Goal: Task Accomplishment & Management: Complete application form

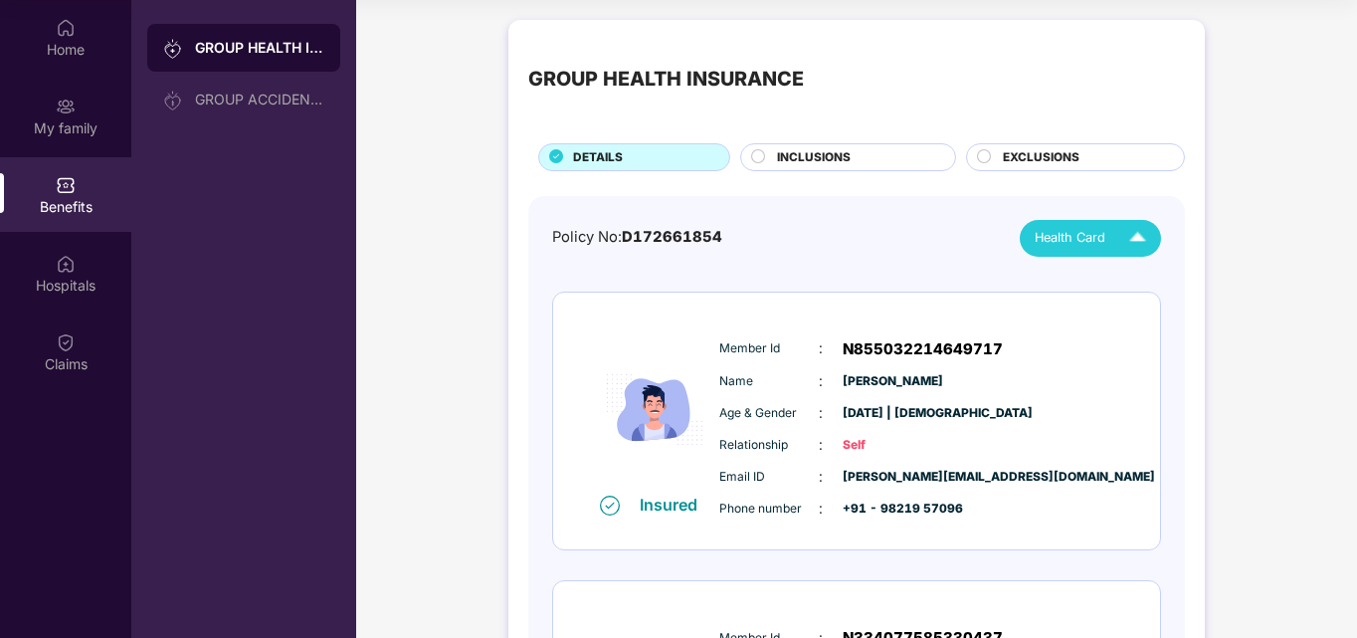
scroll to position [40, 0]
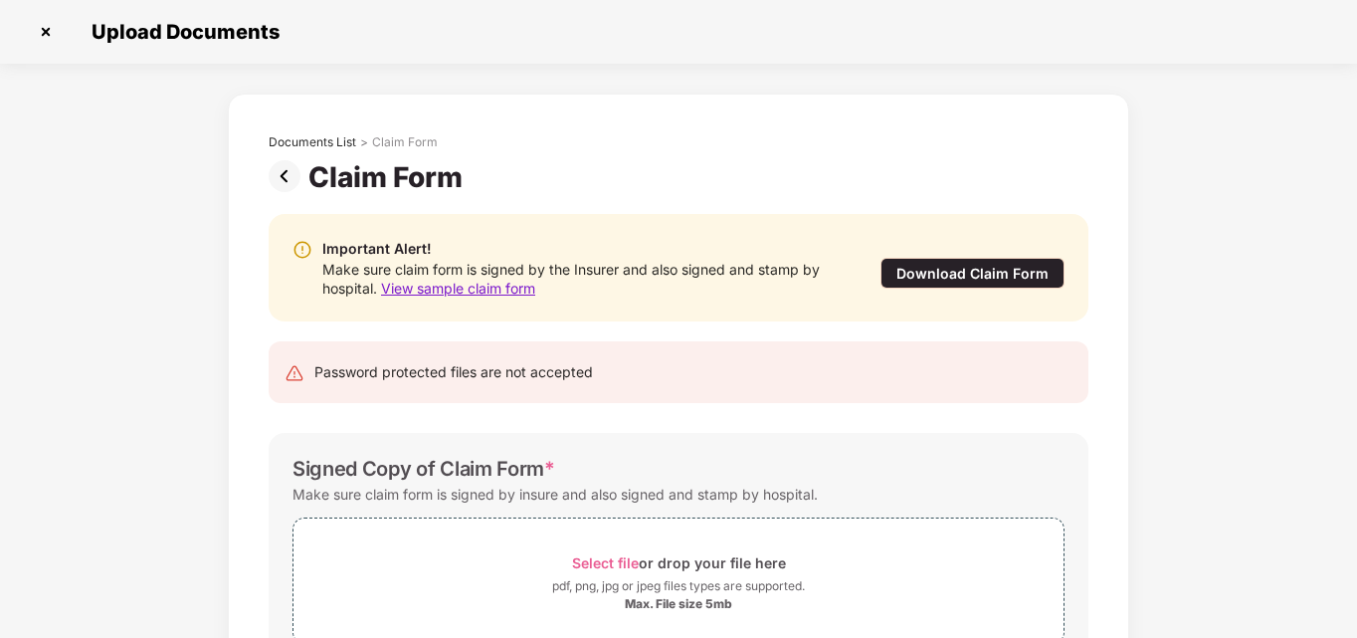
scroll to position [31, 0]
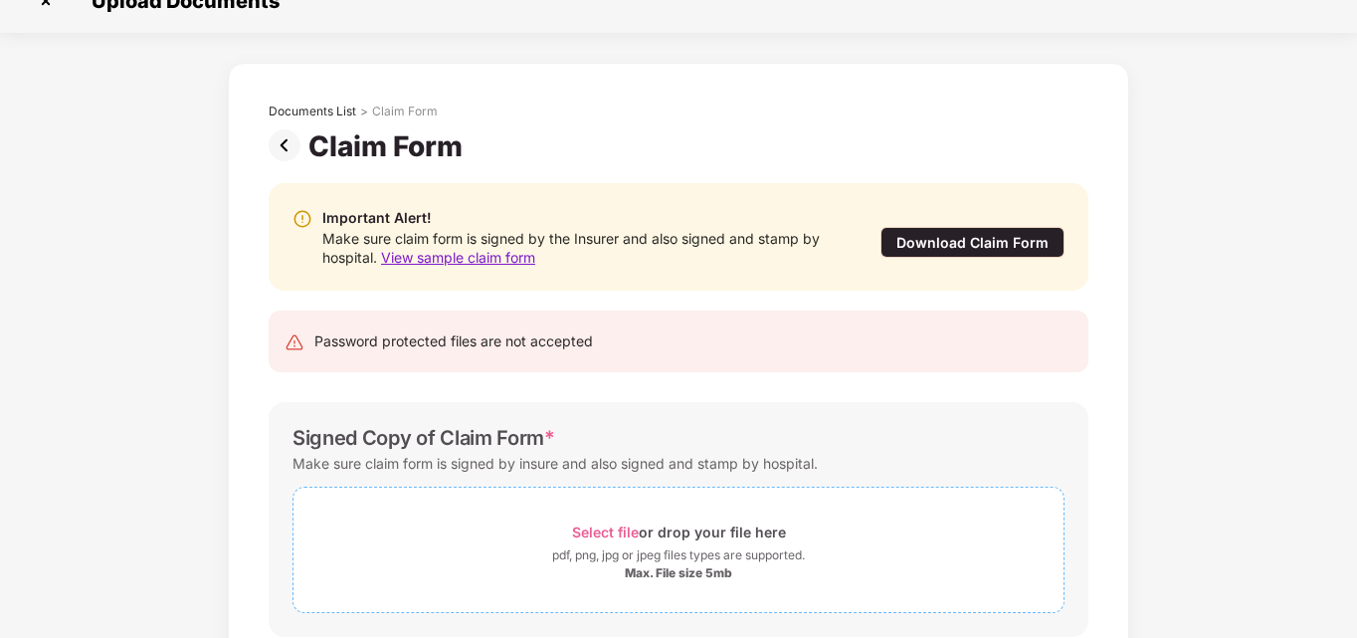
click at [620, 528] on span "Select file" at bounding box center [605, 531] width 67 height 17
click at [1194, 384] on div "Documents List > Claim Form Claim Form Important Alert! Make sure claim form is…" at bounding box center [678, 457] width 1357 height 789
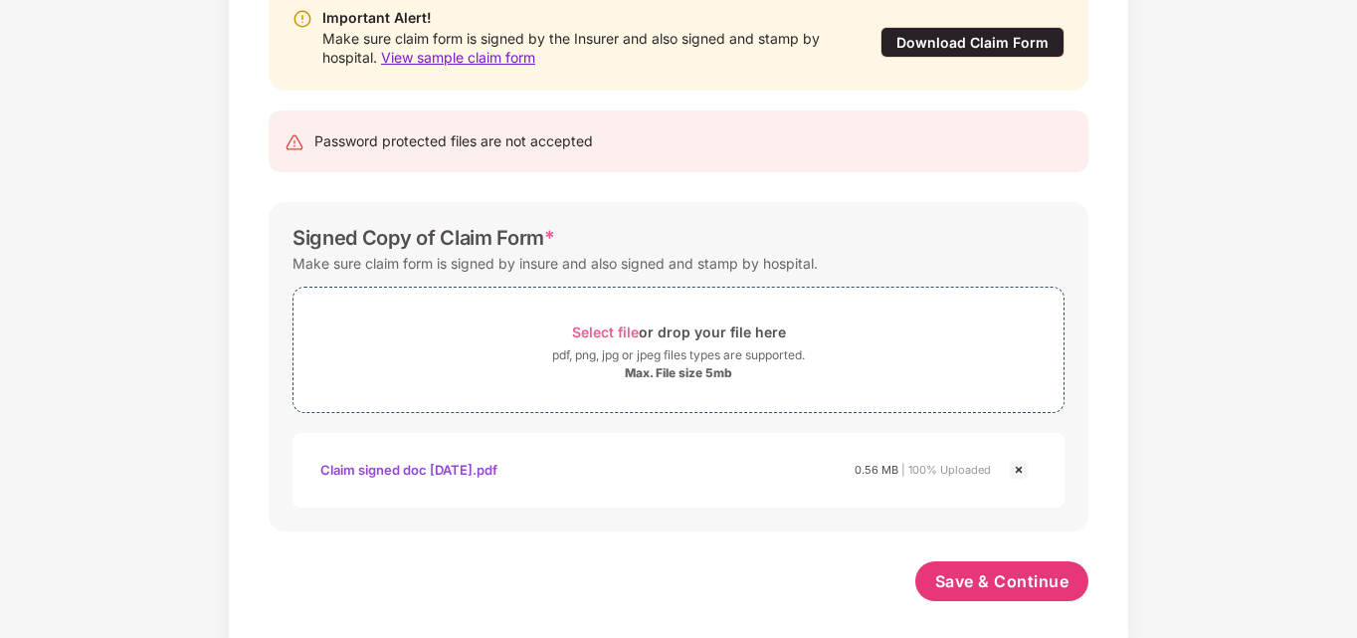
scroll to position [245, 0]
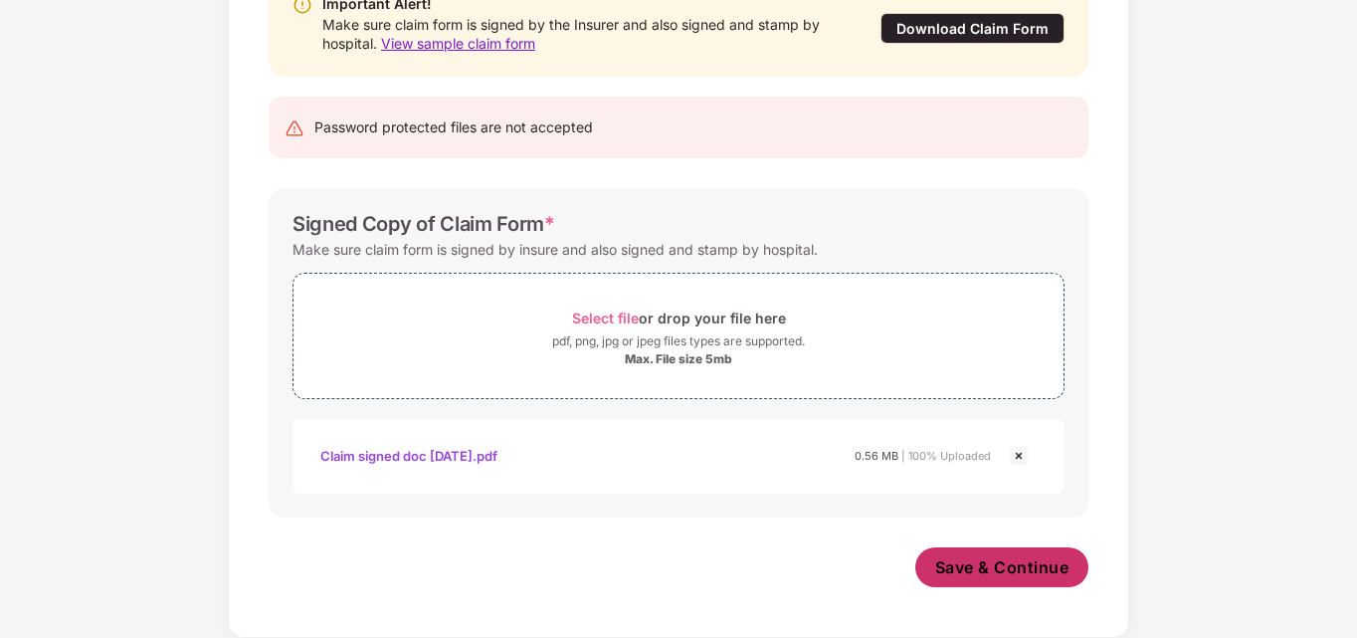
click at [999, 563] on span "Save & Continue" at bounding box center [1002, 567] width 134 height 22
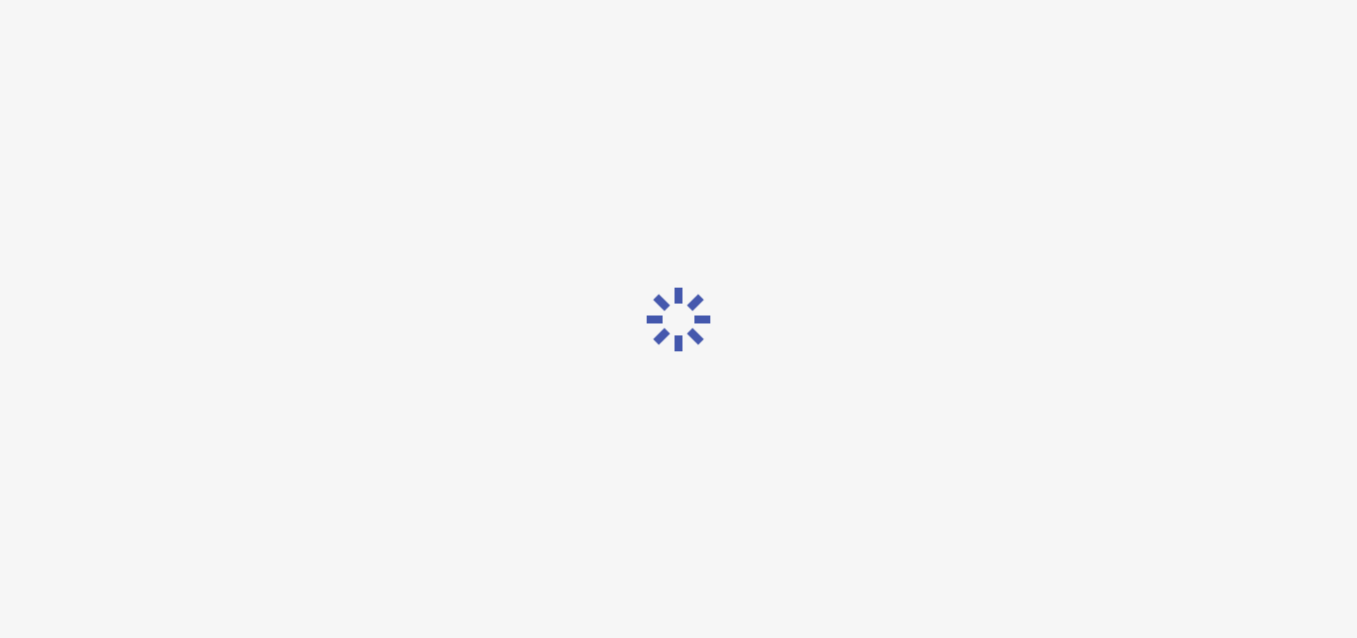
scroll to position [0, 0]
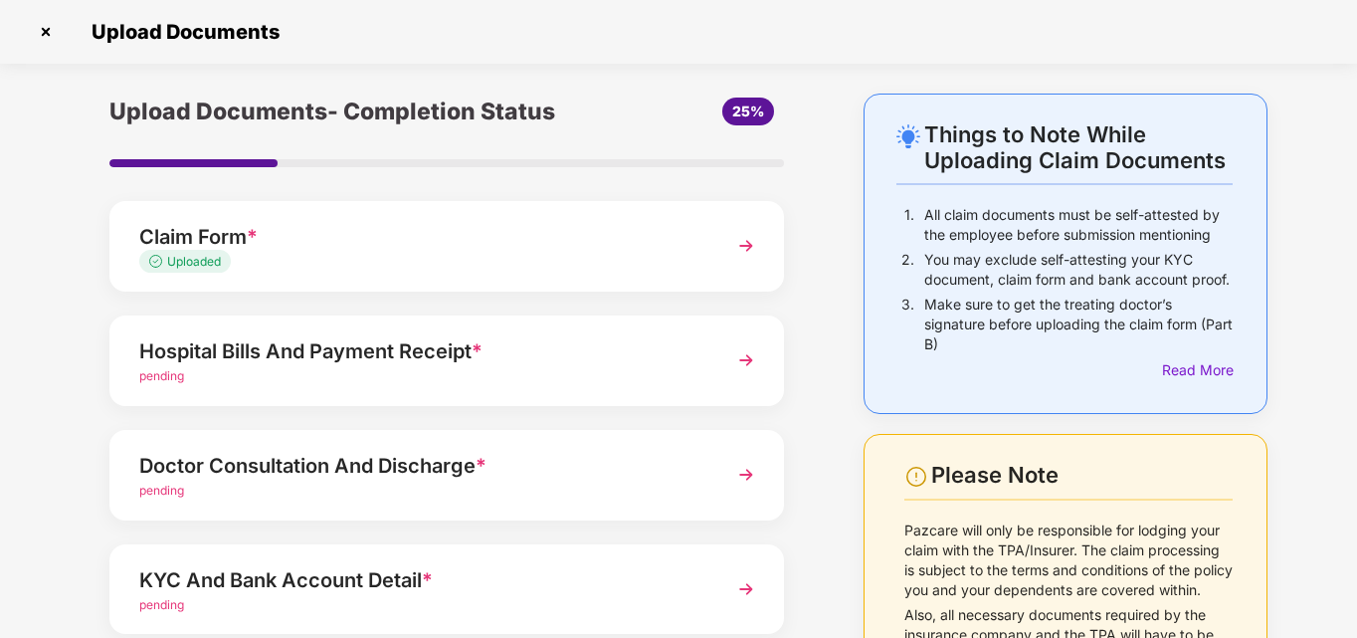
click at [747, 355] on img at bounding box center [746, 360] width 36 height 36
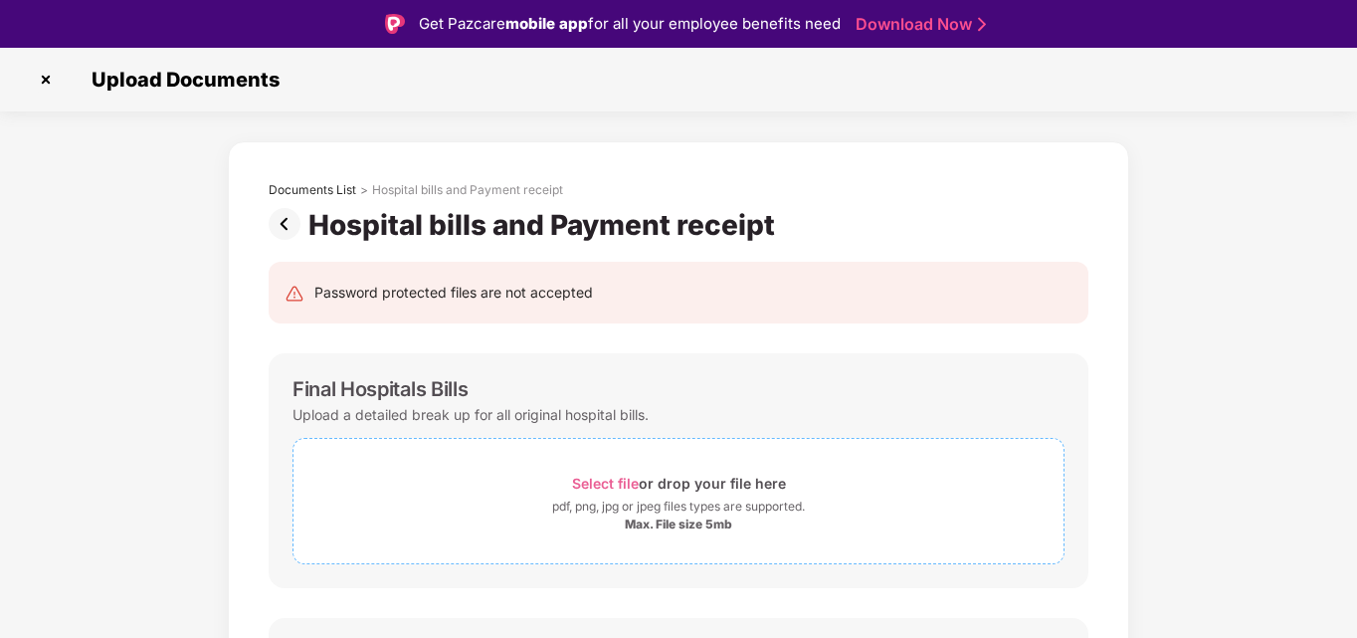
click at [618, 482] on span "Select file" at bounding box center [605, 483] width 67 height 17
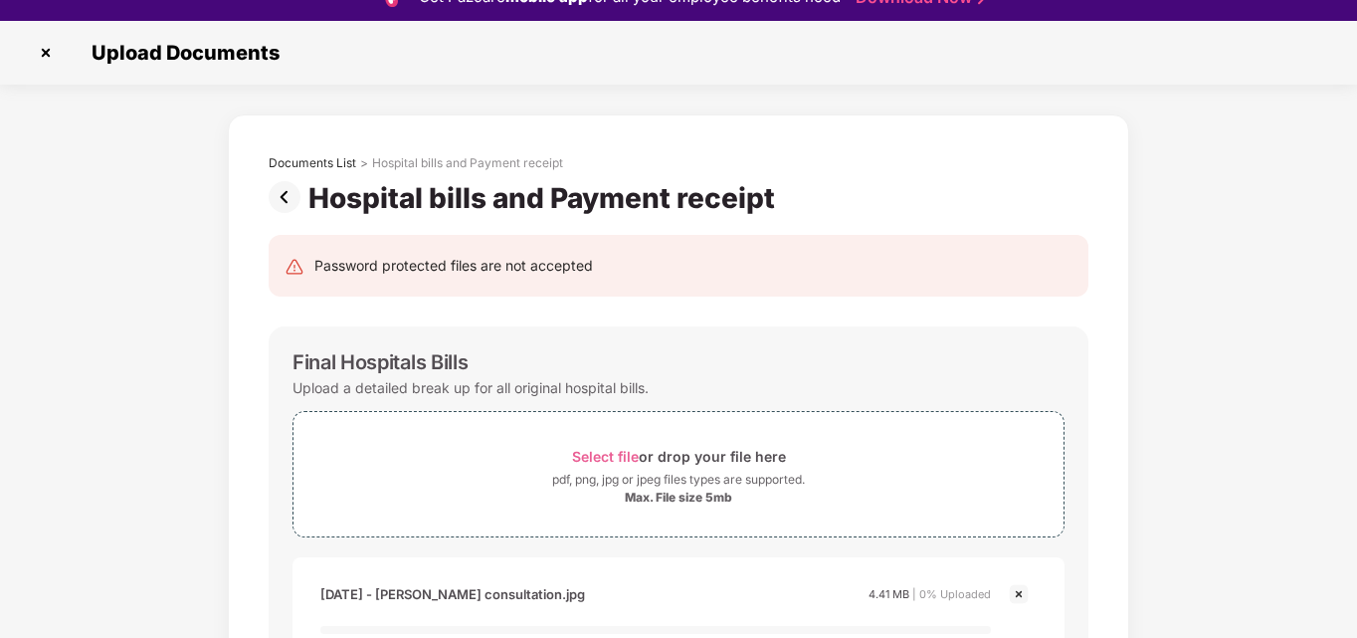
scroll to position [48, 0]
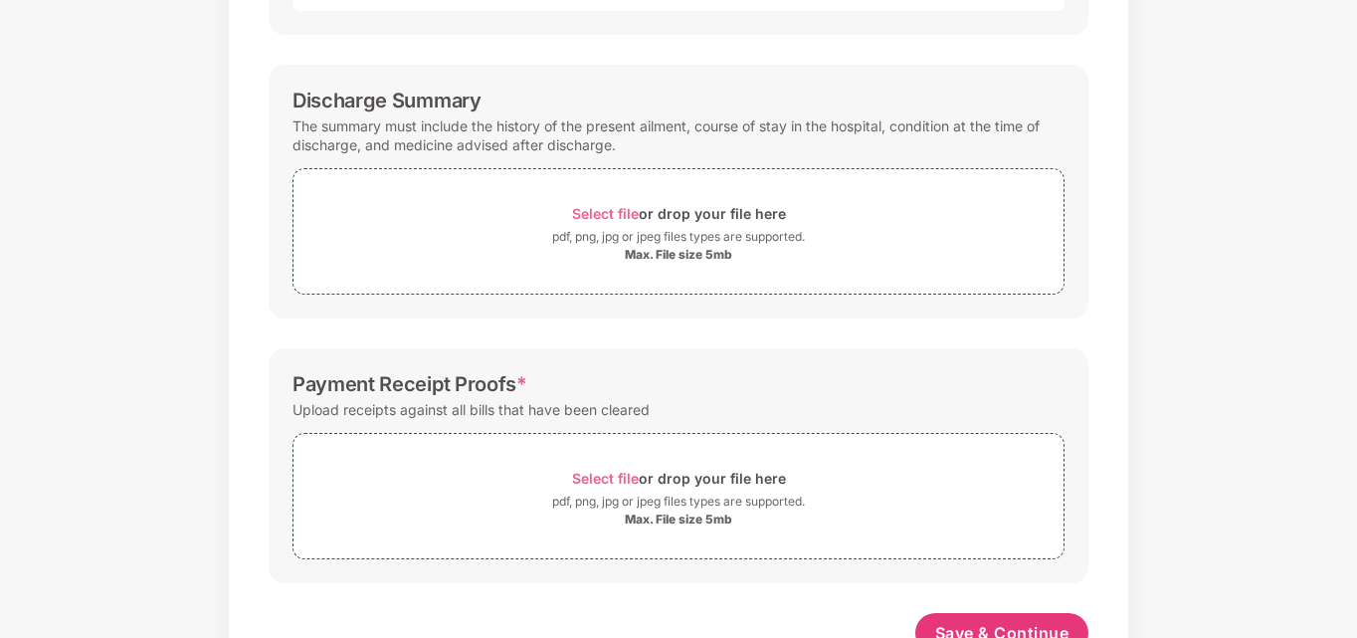
scroll to position [2367, 0]
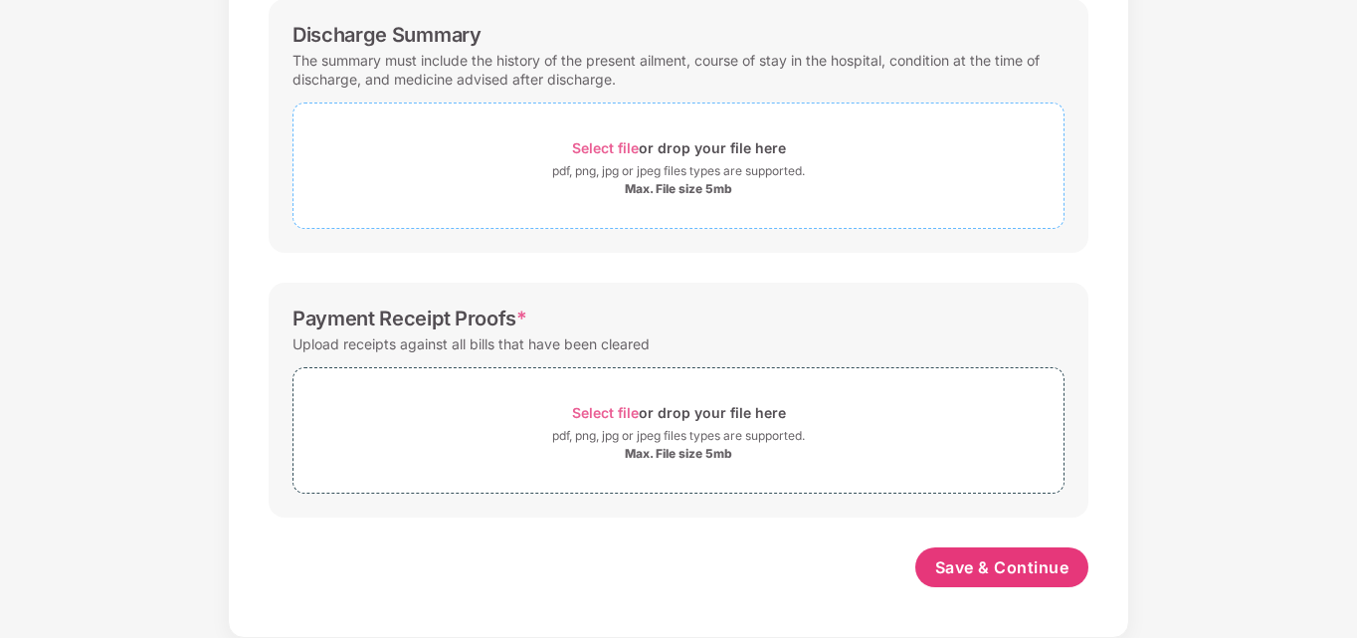
click at [599, 150] on span "Select file" at bounding box center [605, 147] width 67 height 17
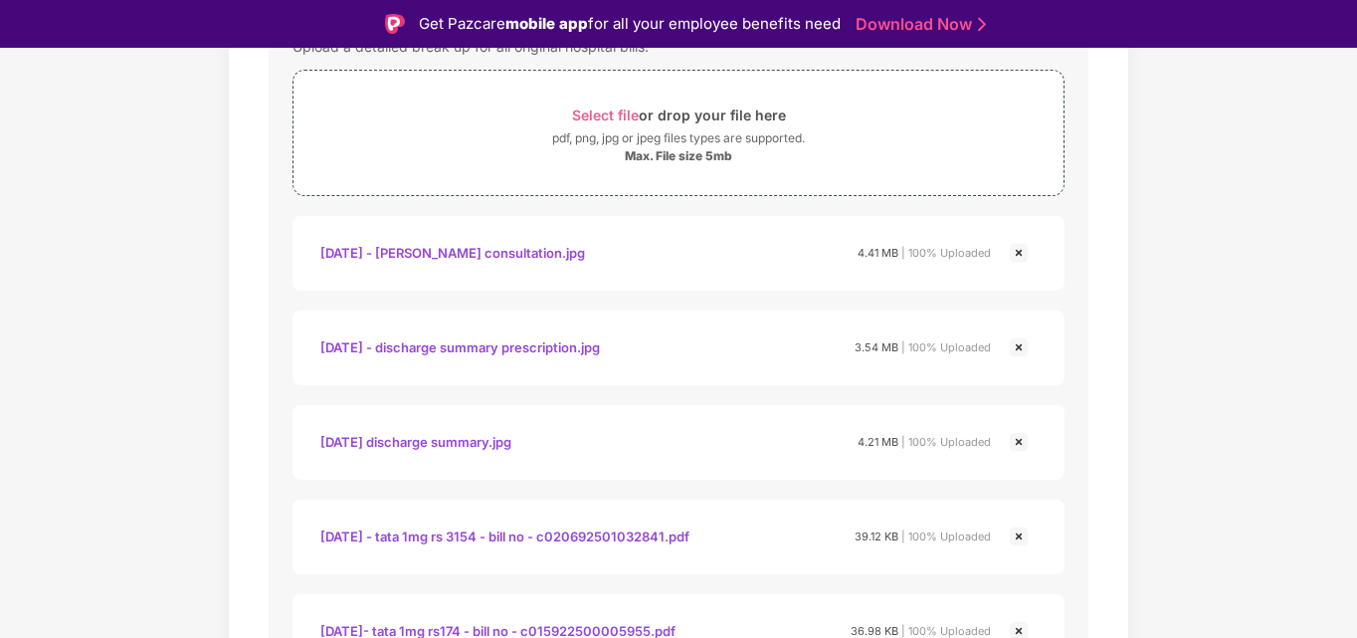
scroll to position [48, 0]
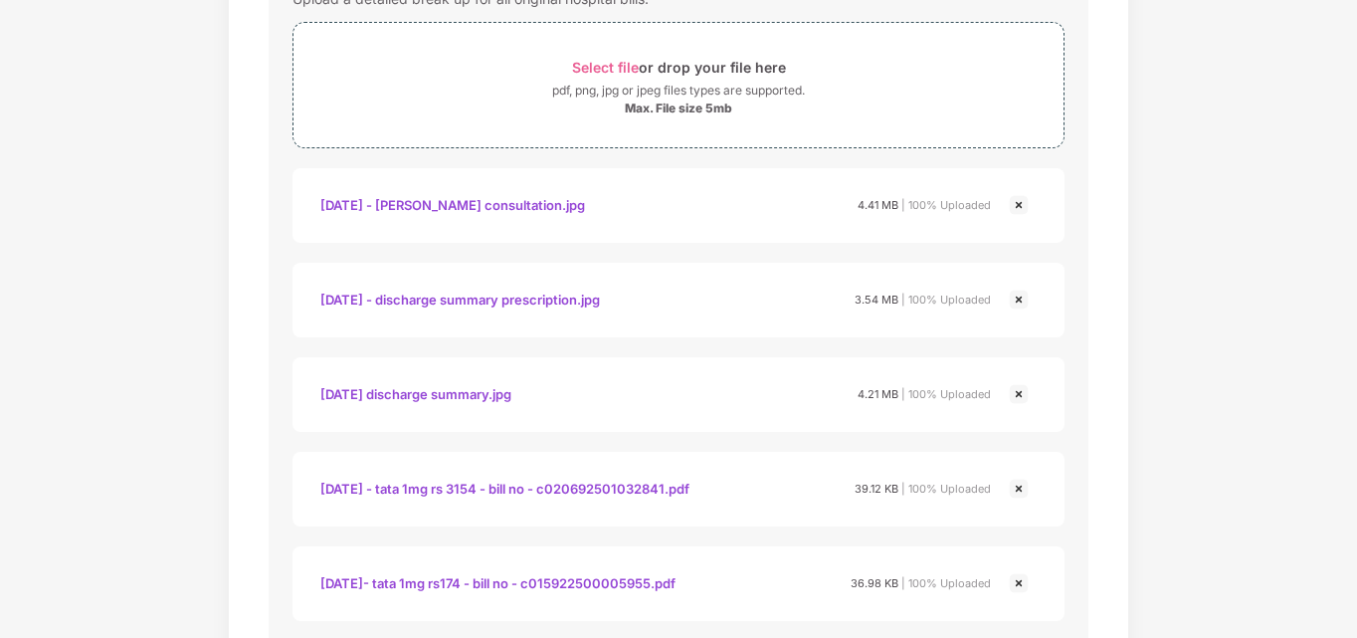
click at [1021, 487] on img at bounding box center [1019, 489] width 24 height 24
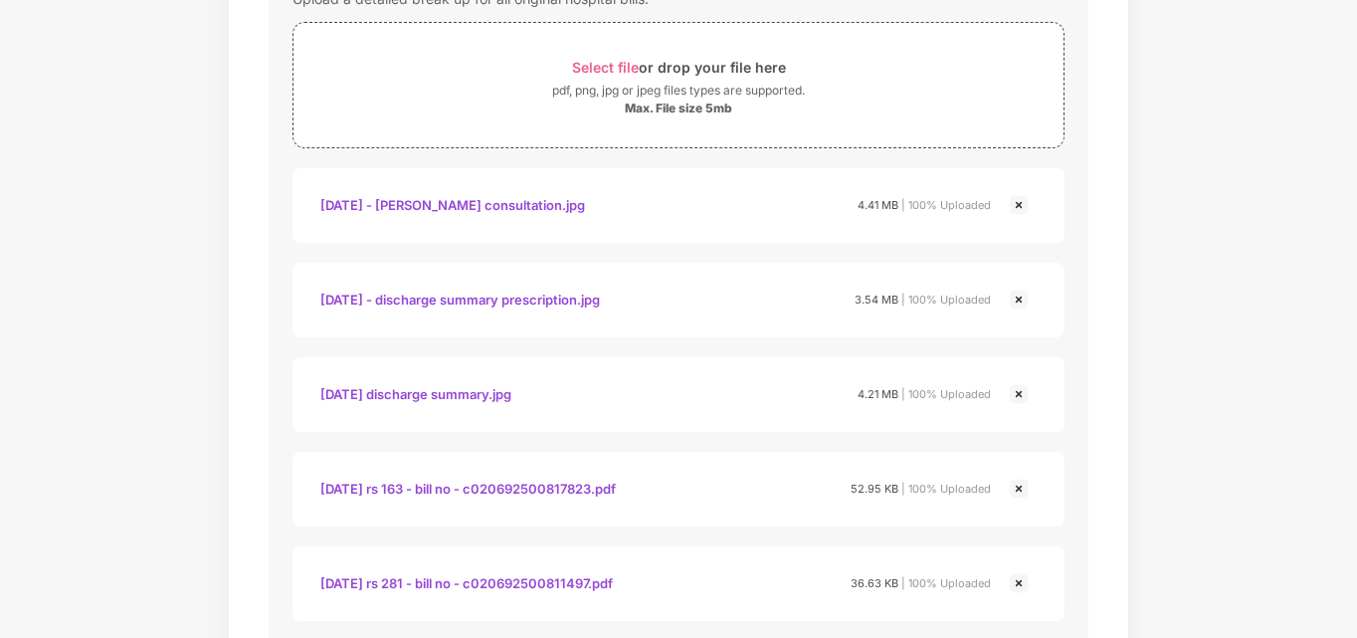
click at [1021, 487] on img at bounding box center [1019, 489] width 24 height 24
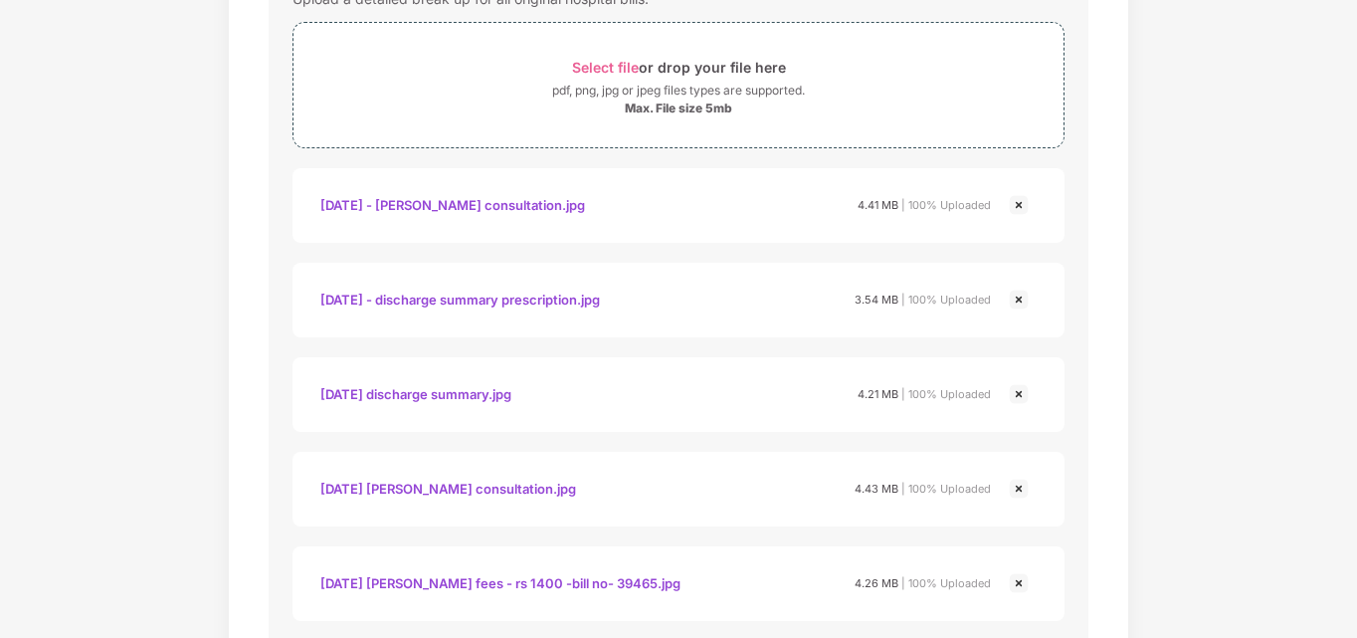
click at [1021, 487] on img at bounding box center [1019, 489] width 24 height 24
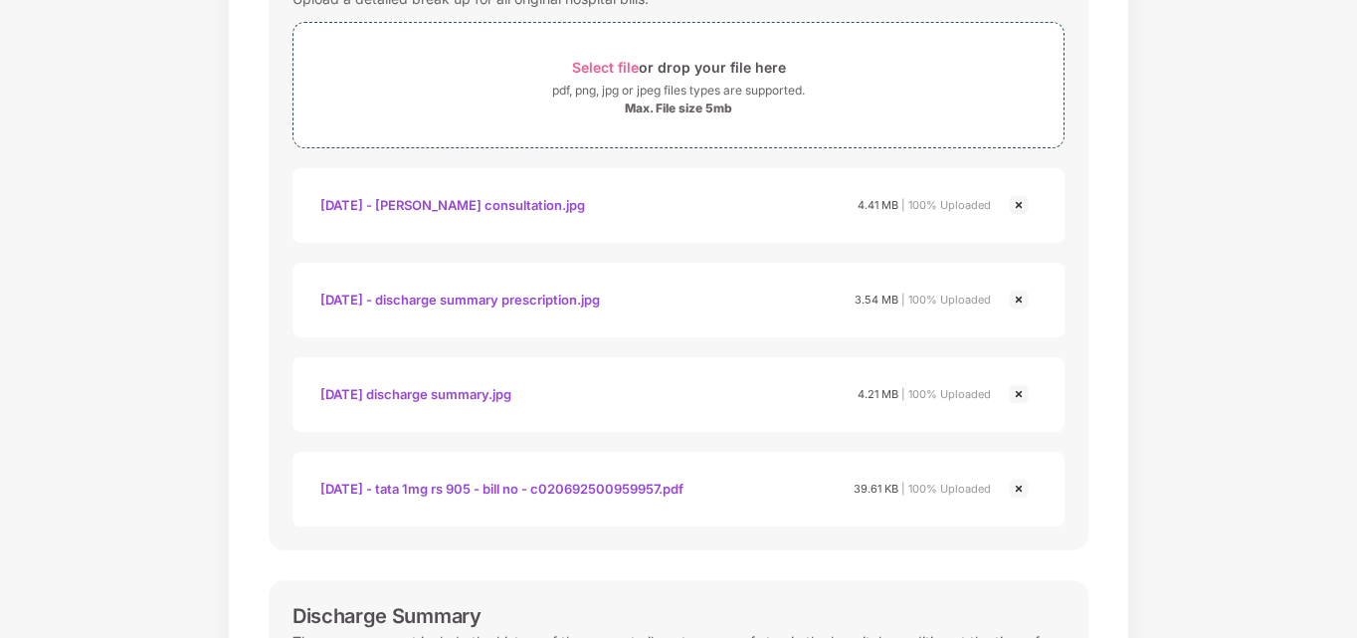
click at [1021, 487] on img at bounding box center [1019, 489] width 24 height 24
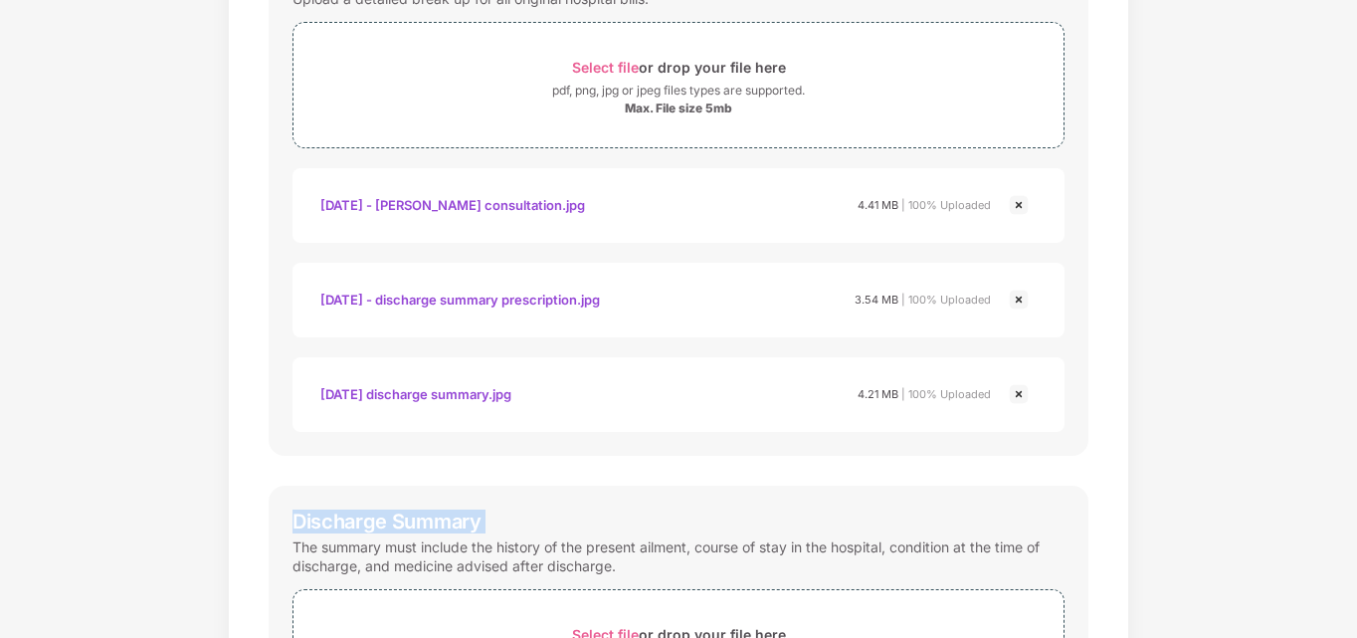
click at [1199, 449] on div "Documents List > Hospital bills and Payment receipt Hospital bills and Payment …" at bounding box center [678, 519] width 1357 height 1588
click at [1325, 366] on div "Documents List > Hospital bills and Payment receipt Hospital bills and Payment …" at bounding box center [678, 519] width 1357 height 1588
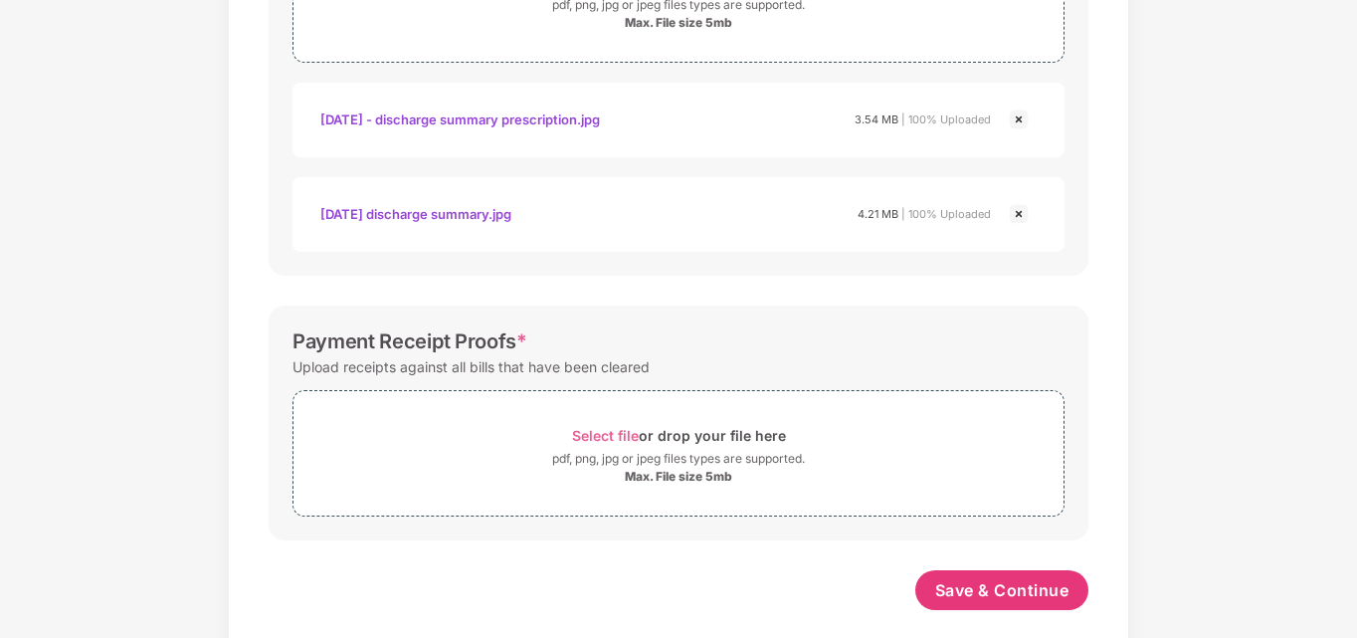
scroll to position [1044, 0]
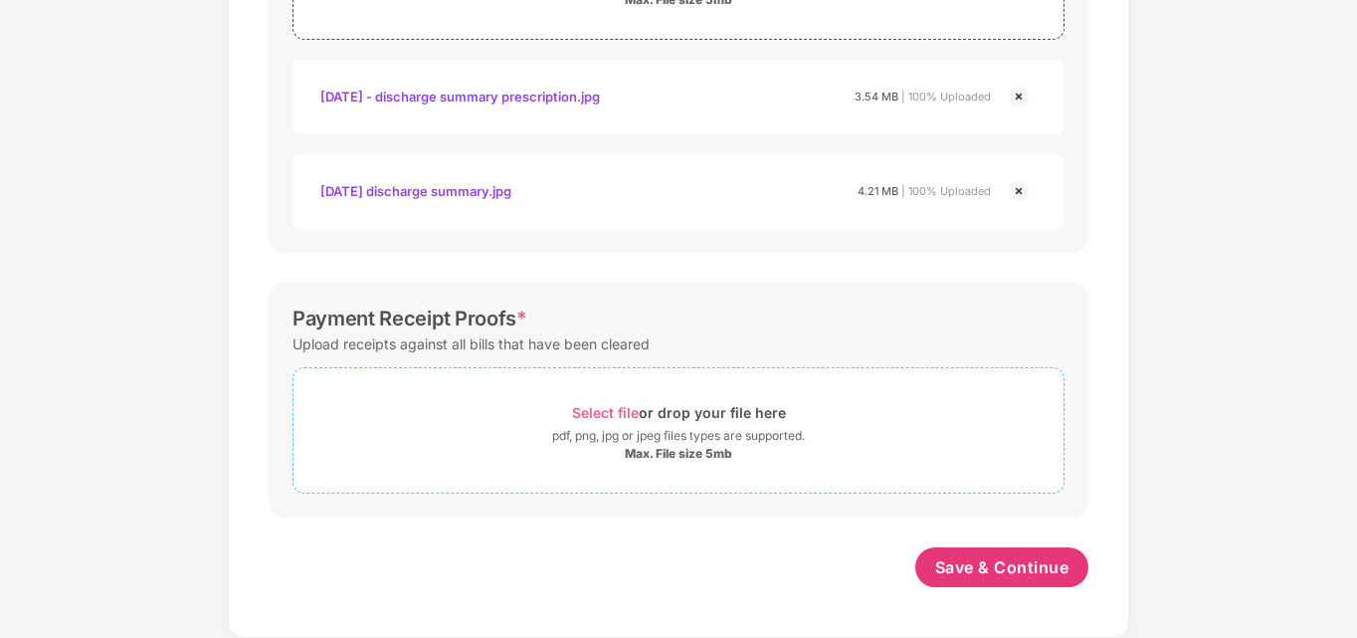
click at [602, 410] on span "Select file" at bounding box center [605, 412] width 67 height 17
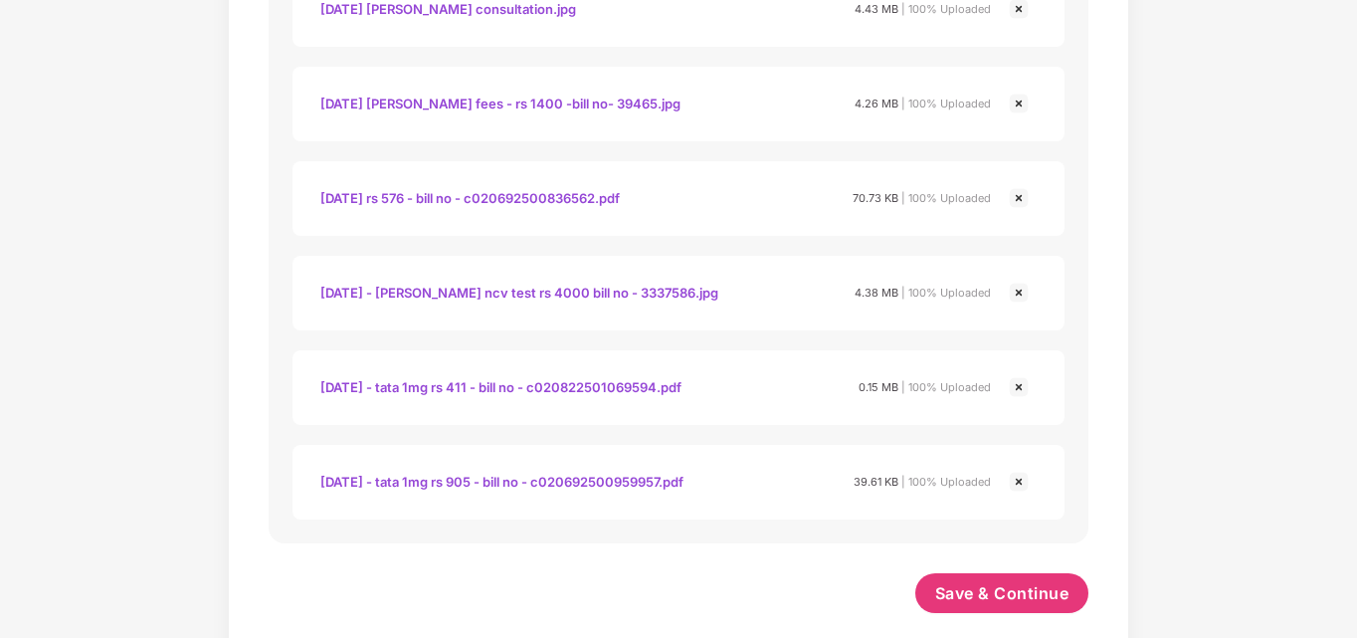
scroll to position [2651, 0]
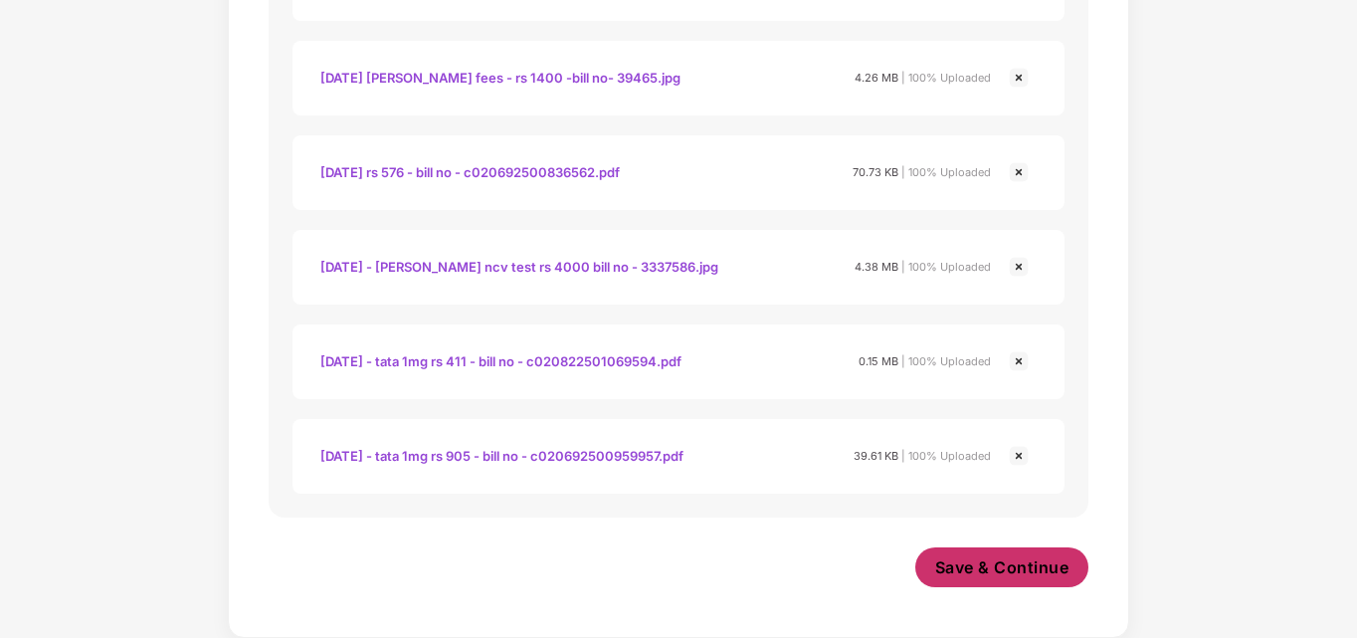
click at [986, 574] on span "Save & Continue" at bounding box center [1002, 567] width 134 height 22
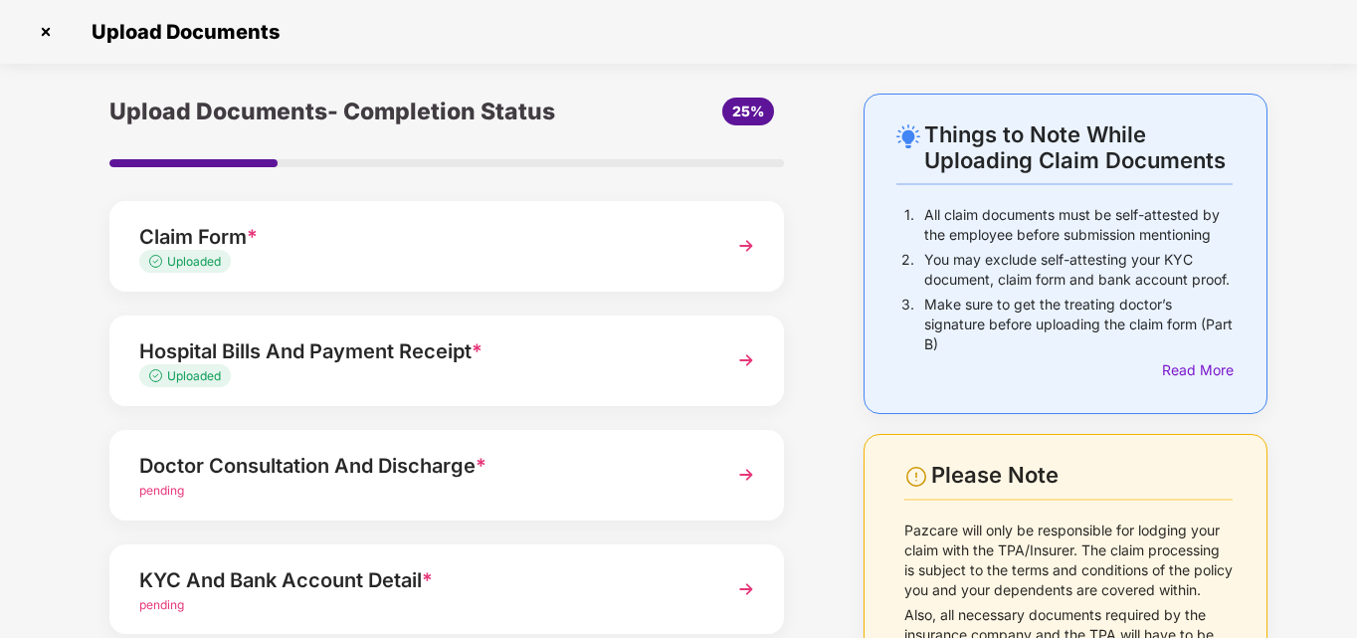
click at [827, 436] on div "Upload Documents- Completion Status 25% Claim Form * Uploaded Hospital Bills An…" at bounding box center [447, 487] width 774 height 786
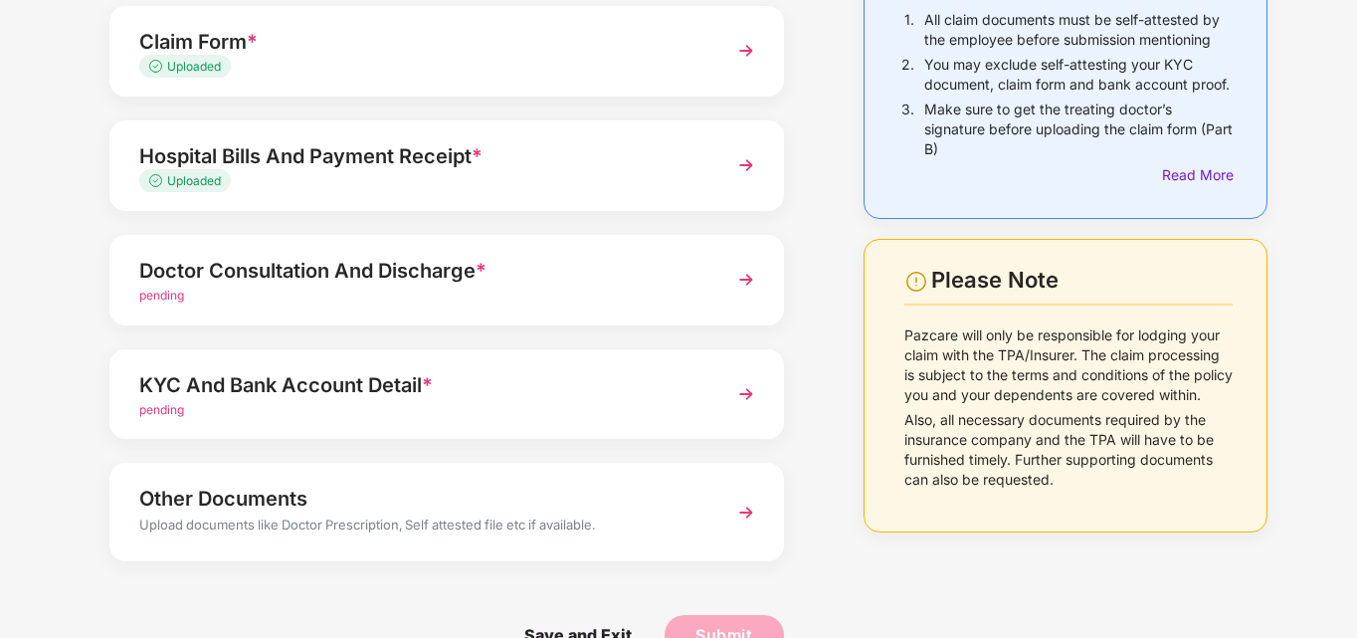
scroll to position [199, 0]
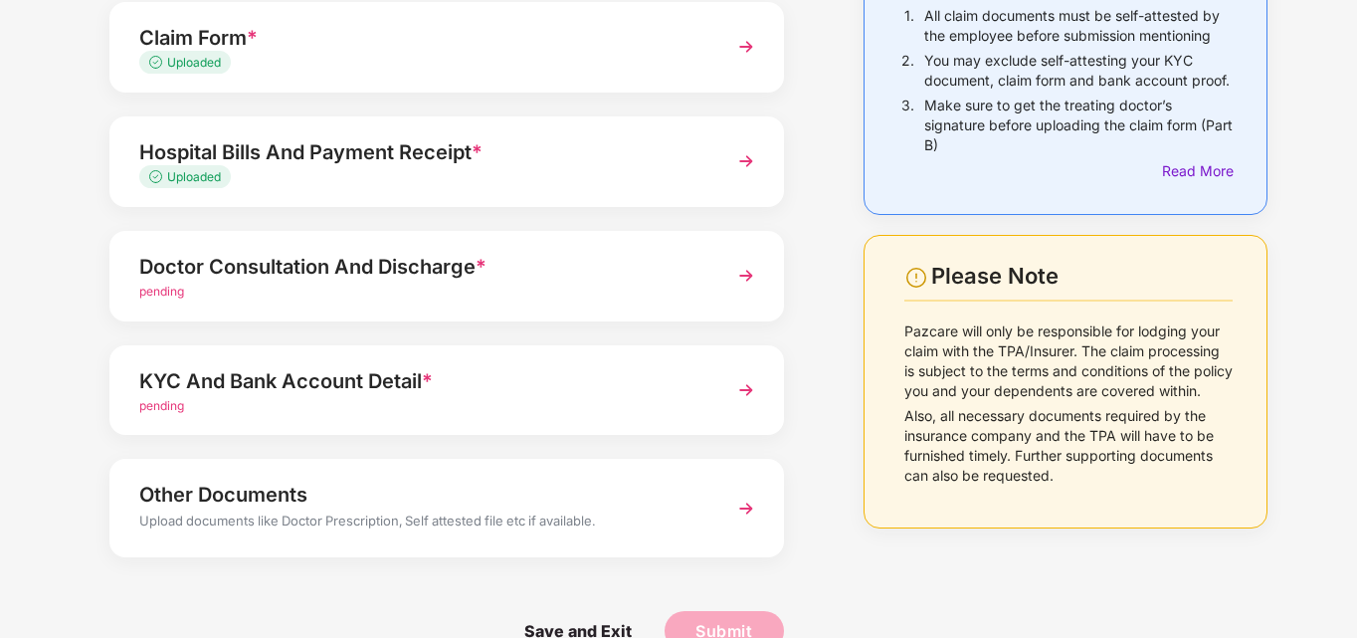
click at [743, 275] on img at bounding box center [746, 276] width 36 height 36
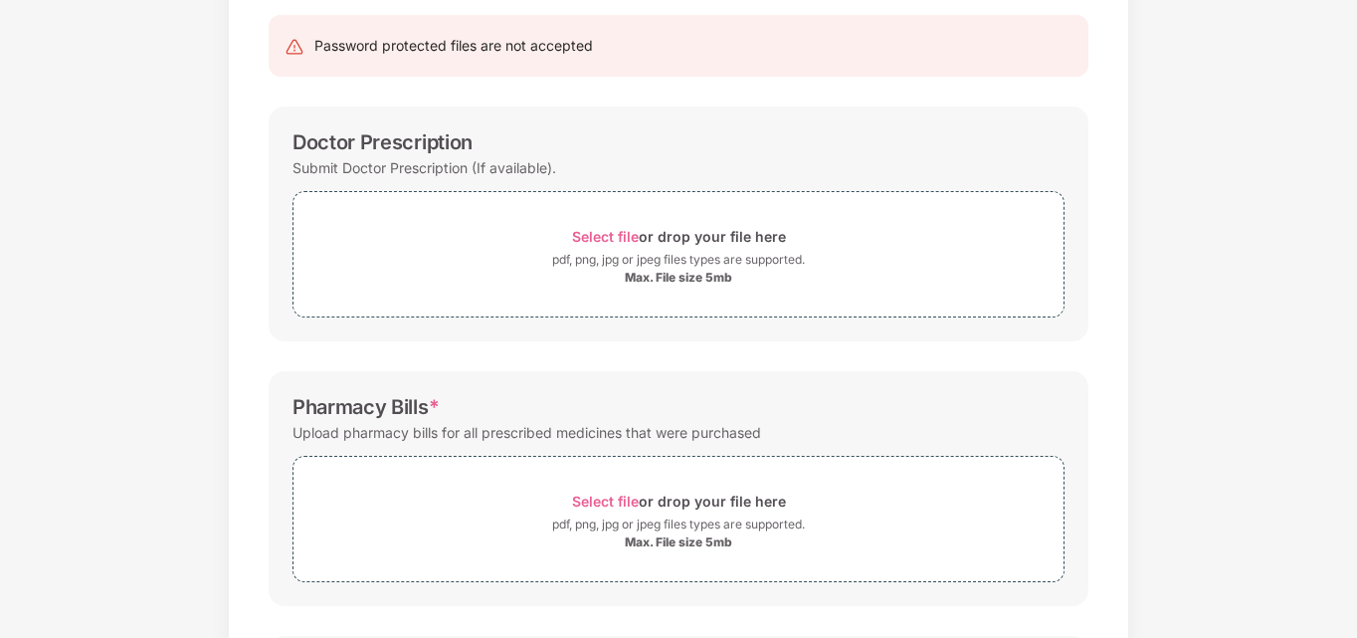
scroll to position [0, 0]
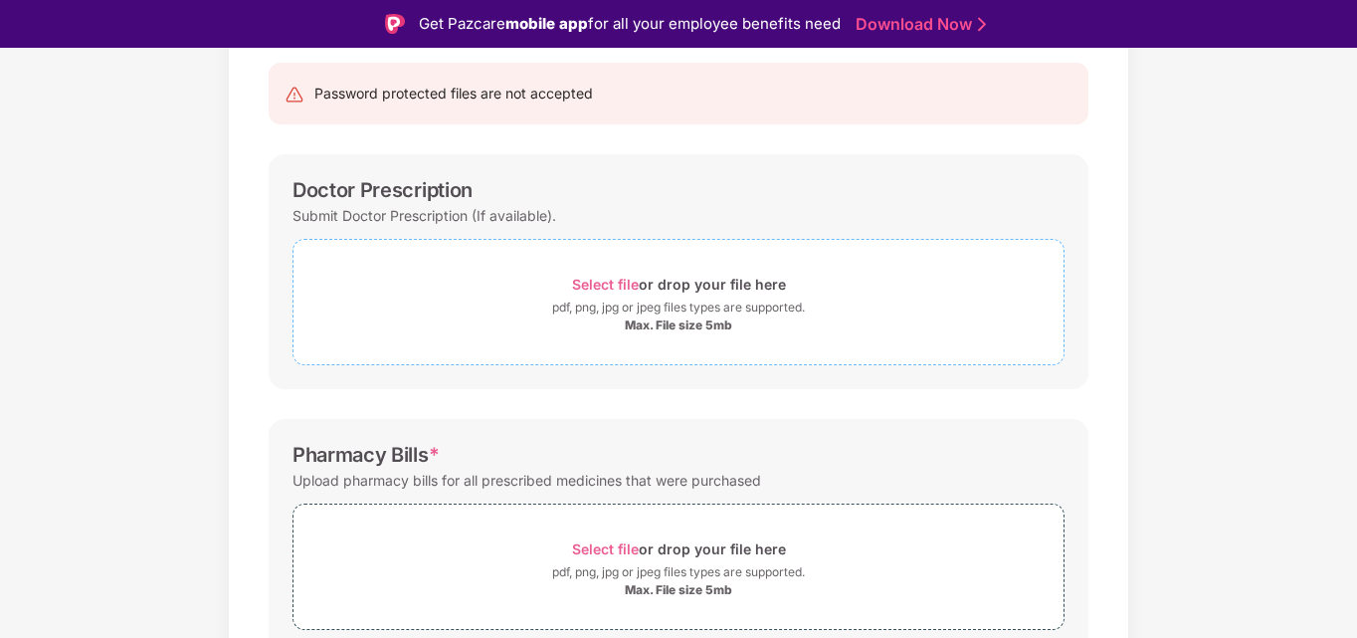
click at [598, 283] on span "Select file" at bounding box center [605, 284] width 67 height 17
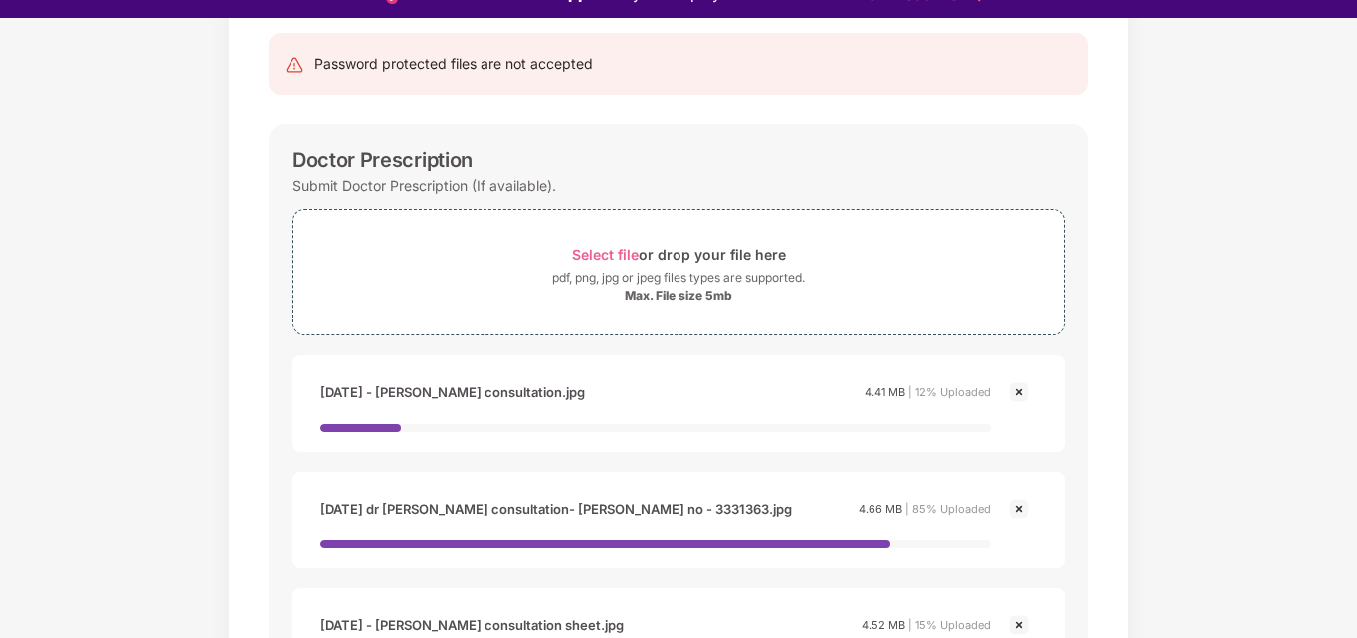
scroll to position [48, 0]
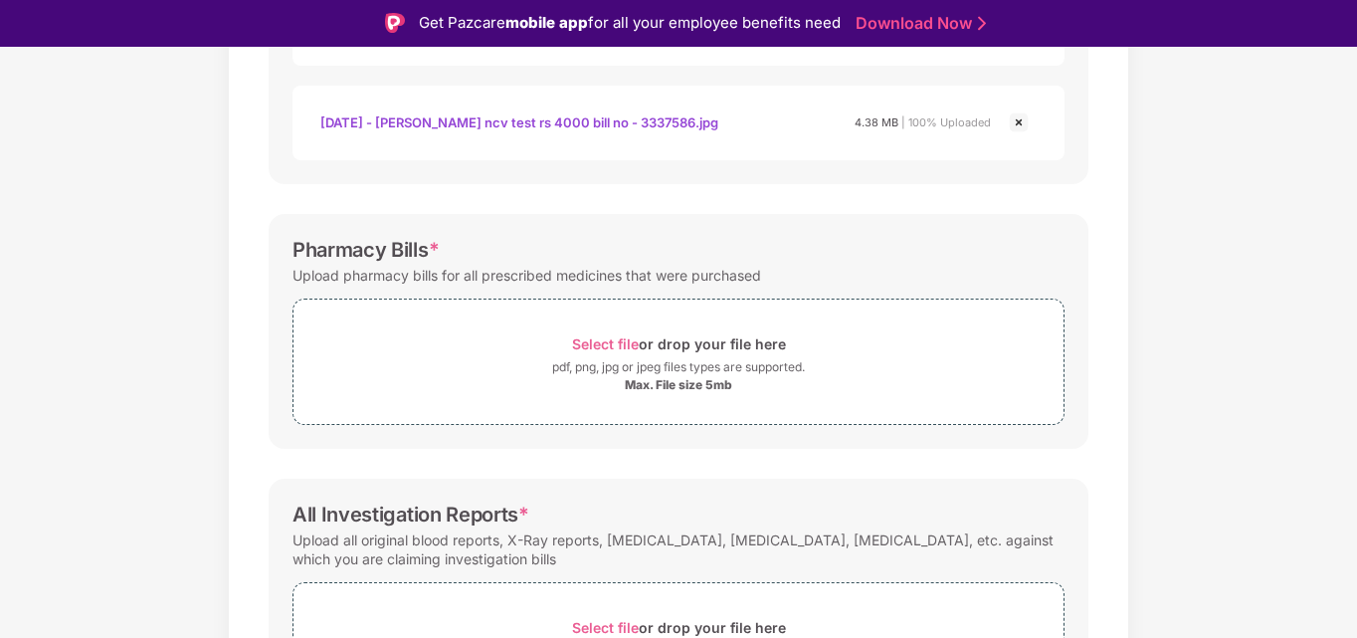
scroll to position [0, 0]
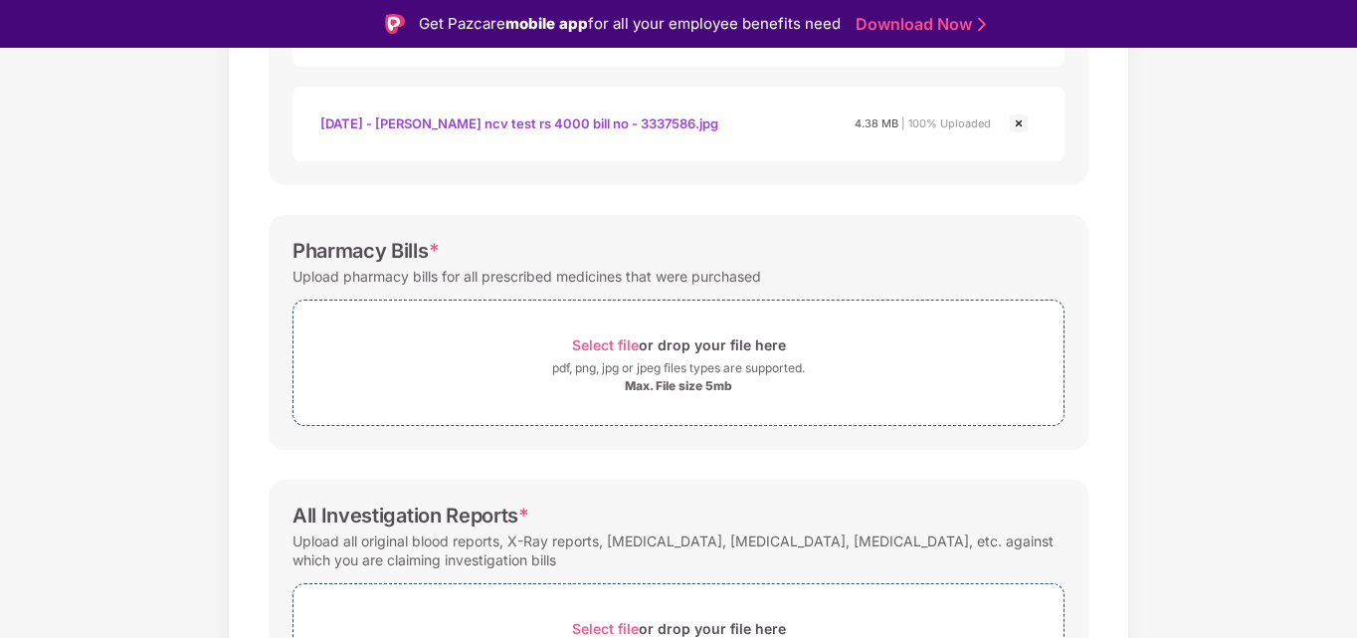
click at [1251, 260] on div "Documents List > Doctor consultation and discharge summary Doctor consultation …" at bounding box center [678, 60] width 1357 height 1588
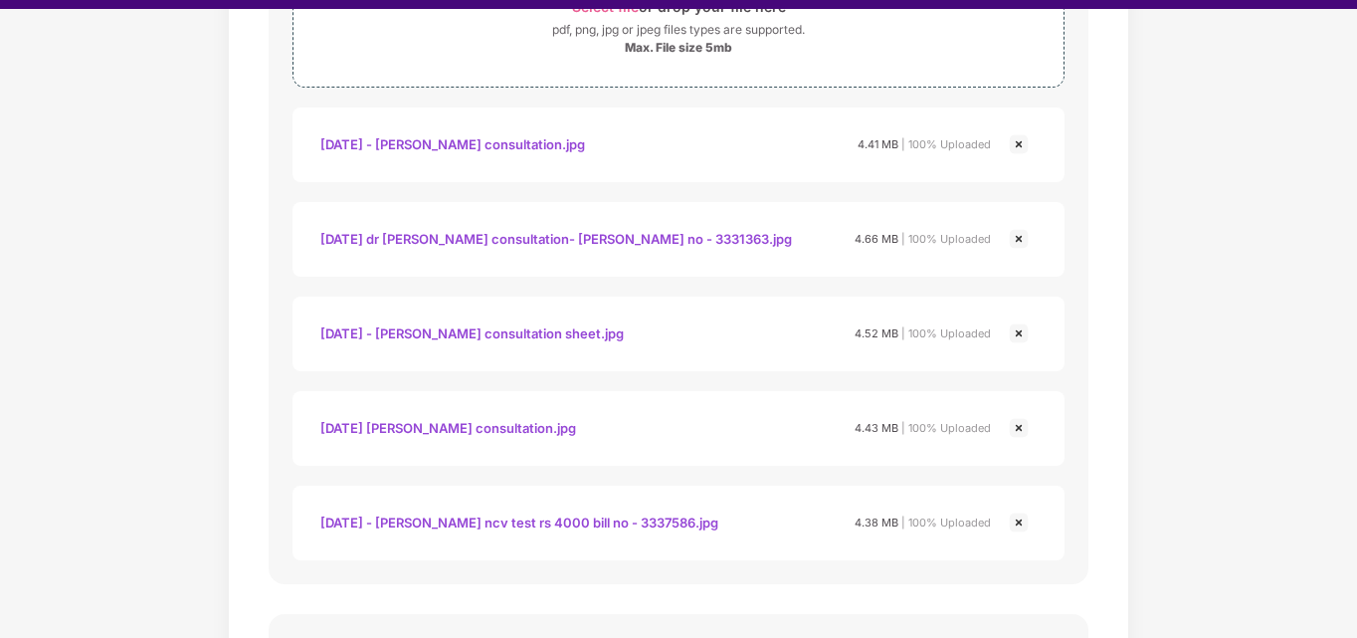
scroll to position [48, 0]
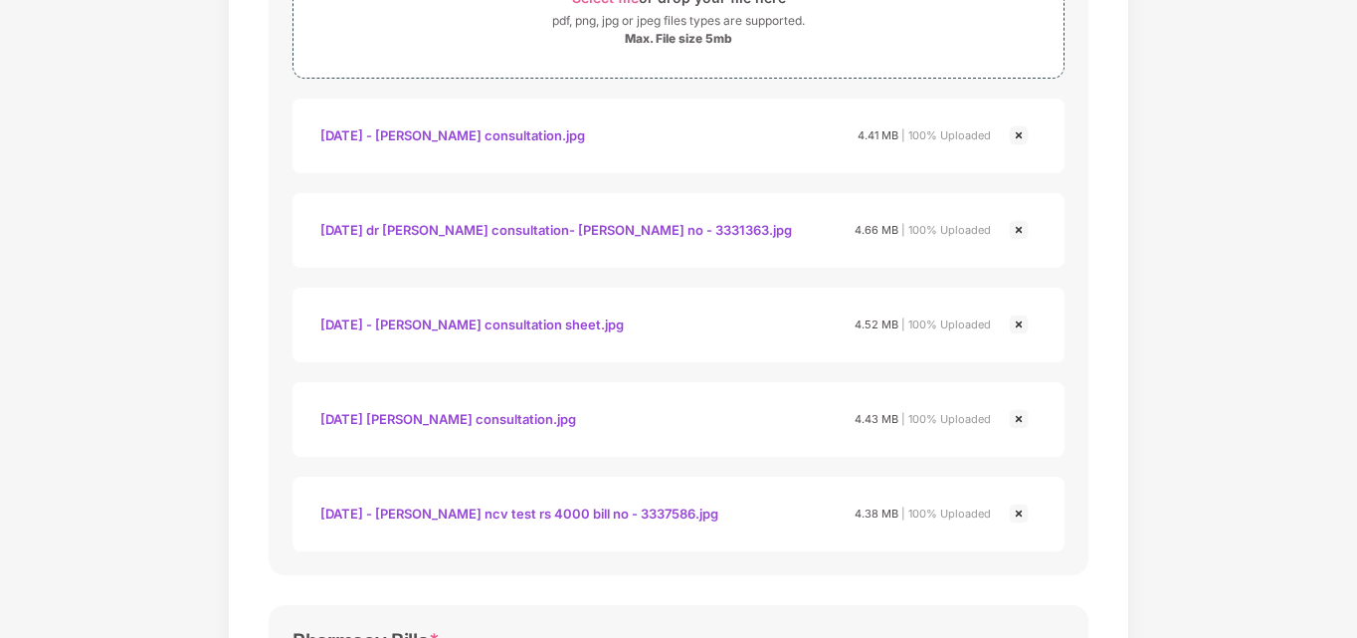
click at [1277, 447] on div "Documents List > Doctor consultation and discharge summary Doctor consultation …" at bounding box center [678, 450] width 1357 height 1588
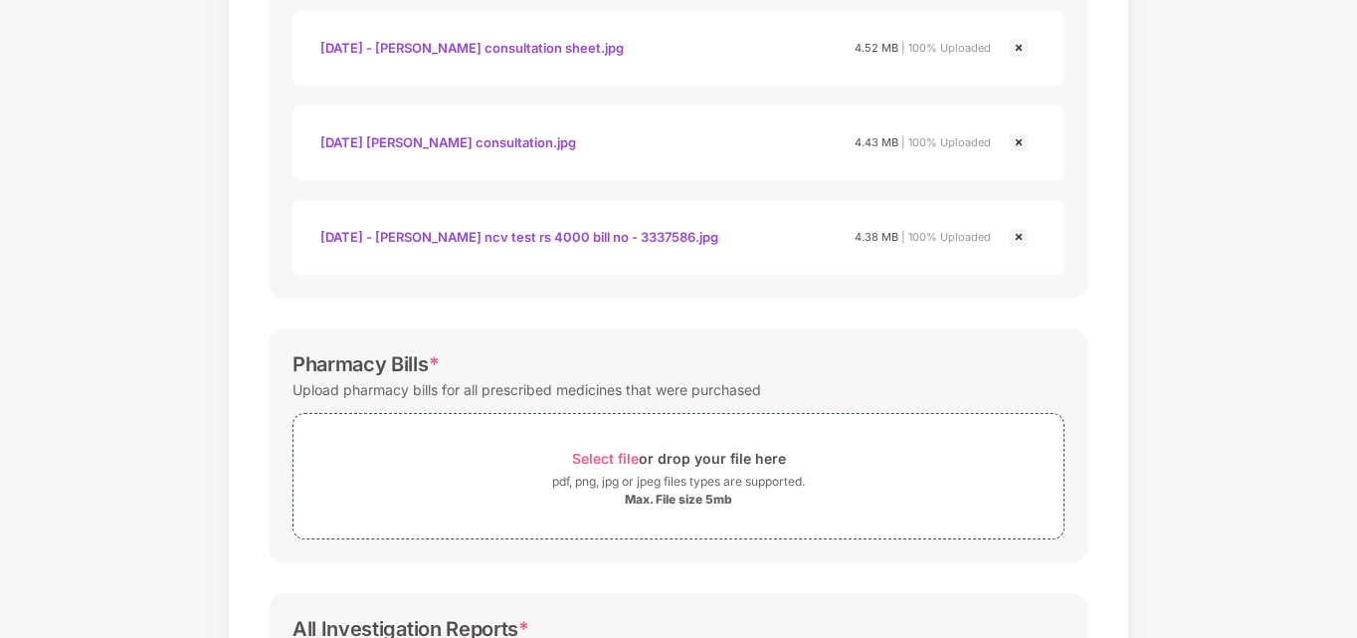
scroll to position [876, 0]
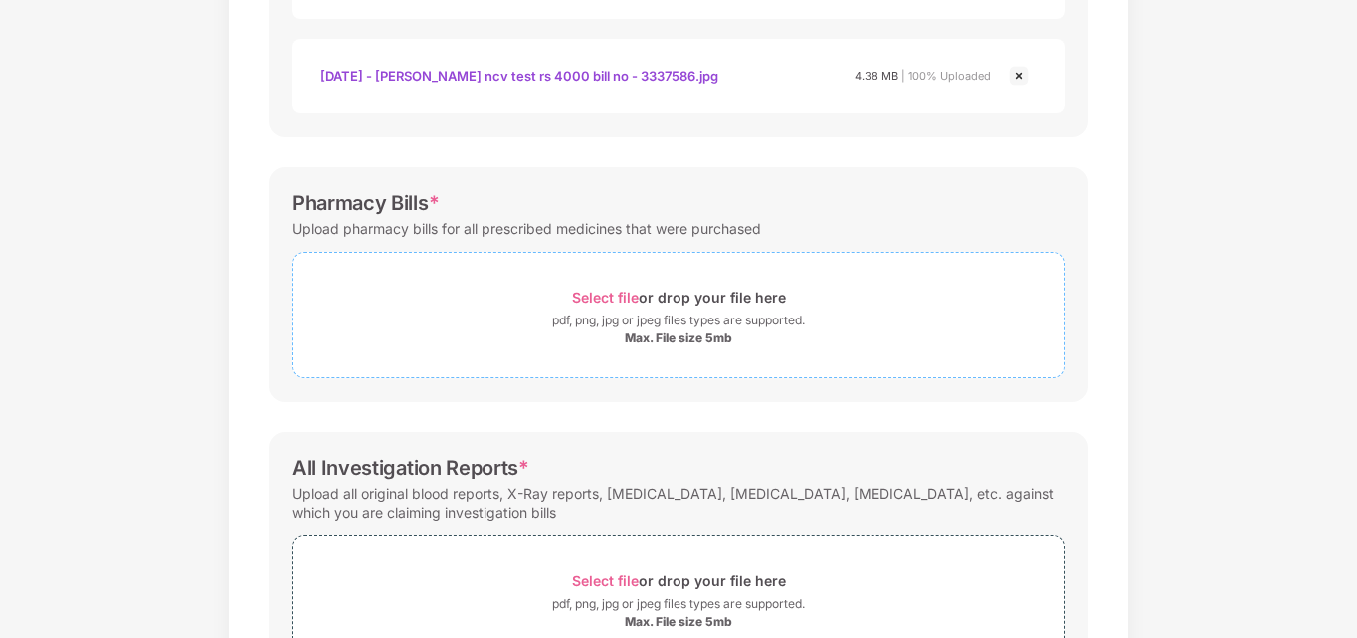
click at [622, 296] on span "Select file" at bounding box center [605, 297] width 67 height 17
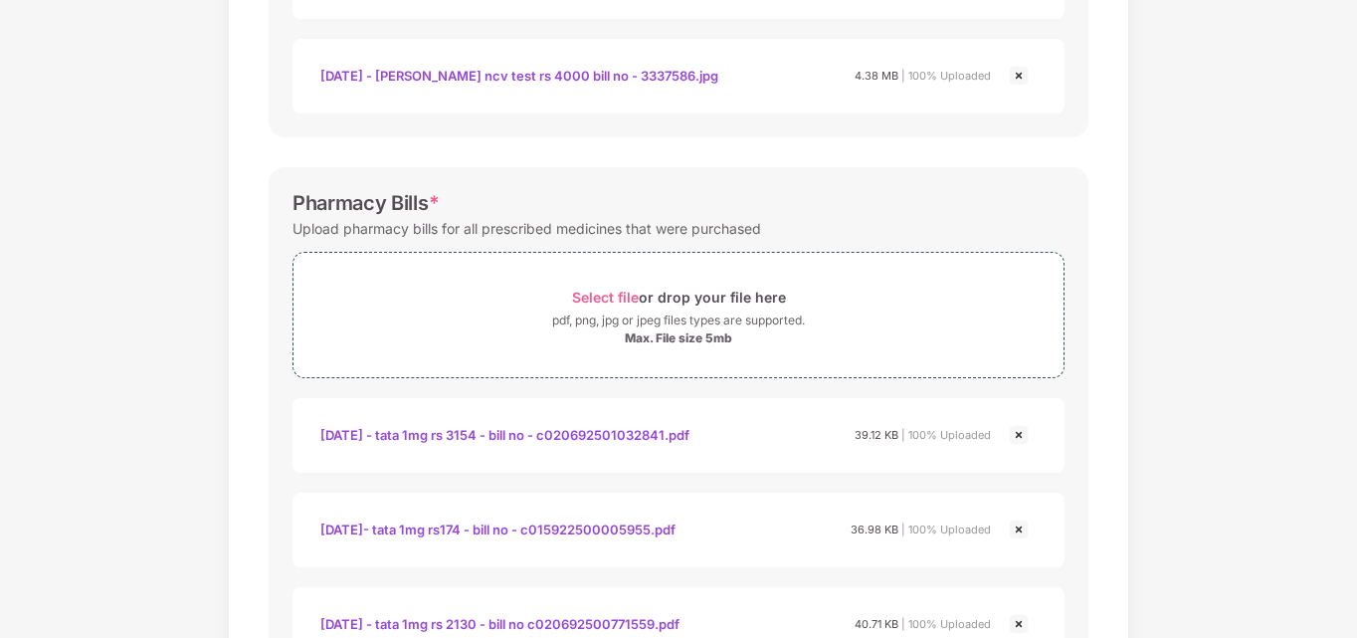
scroll to position [0, 0]
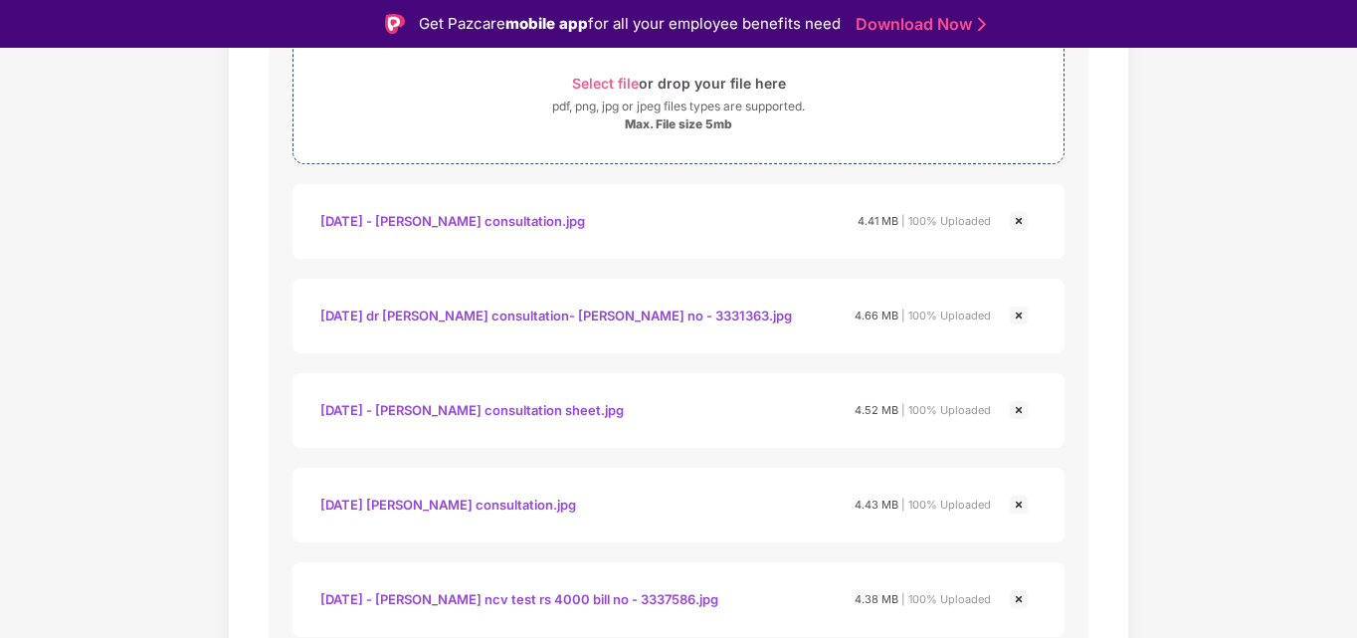
scroll to position [398, 0]
click at [1017, 315] on img at bounding box center [1019, 317] width 24 height 24
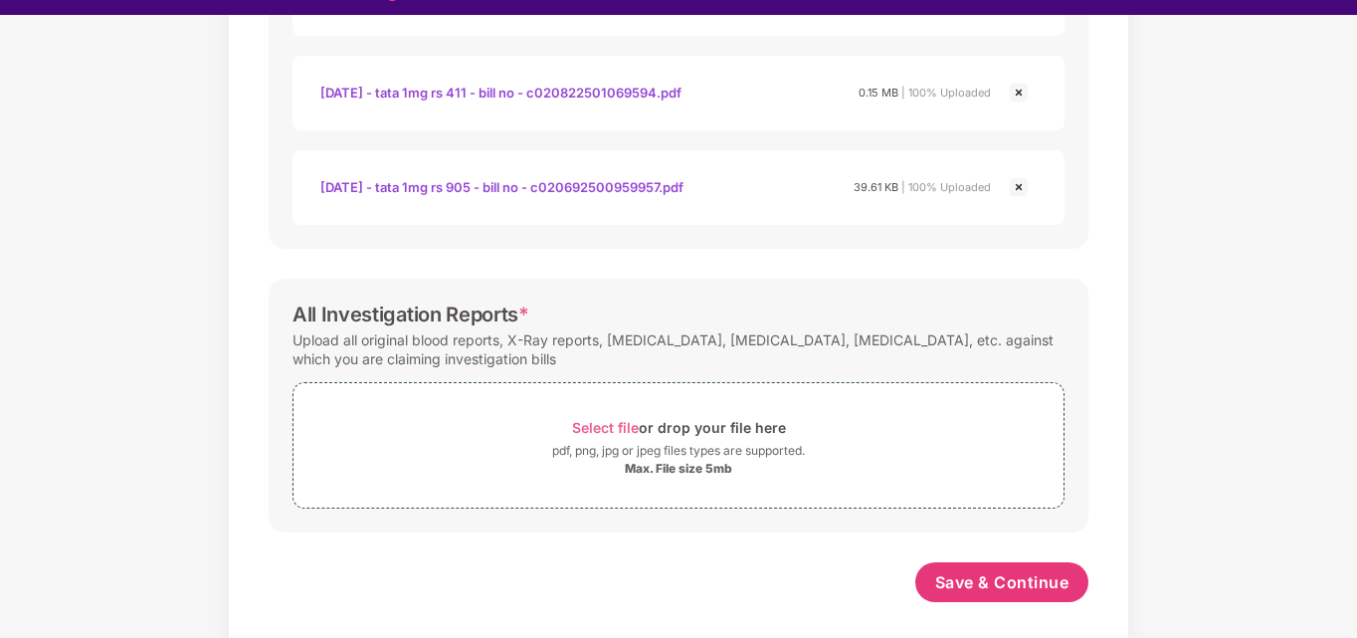
scroll to position [48, 0]
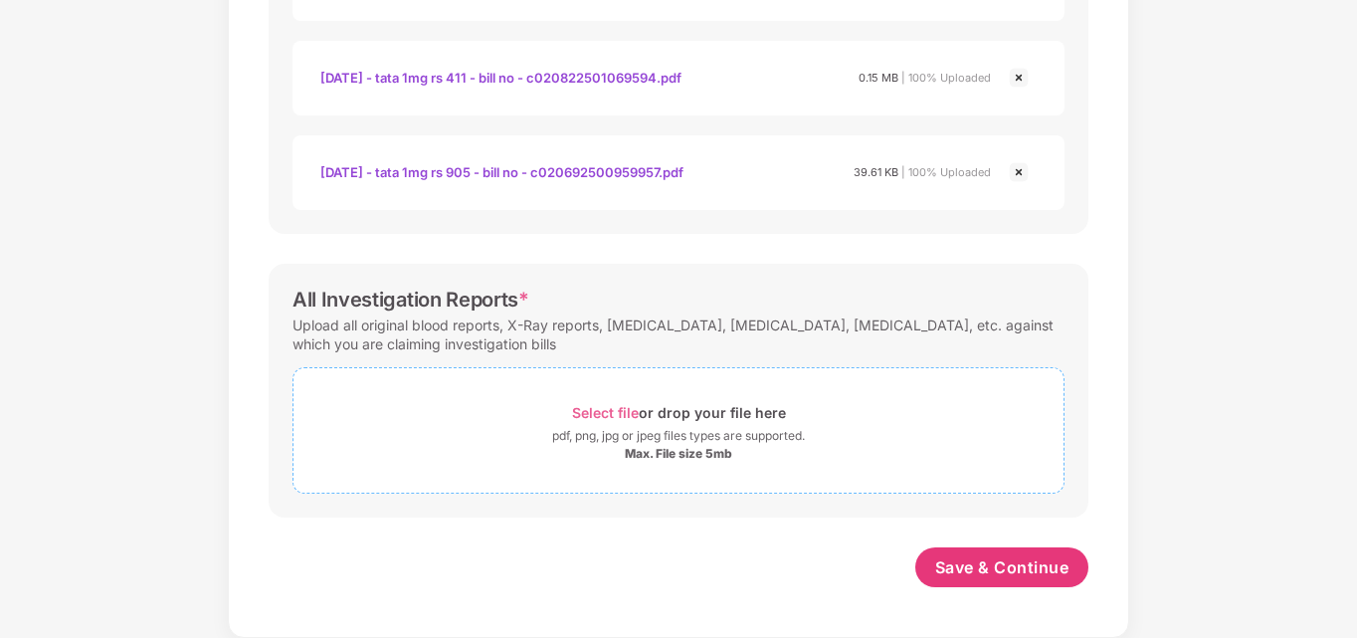
click at [595, 416] on span "Select file" at bounding box center [605, 412] width 67 height 17
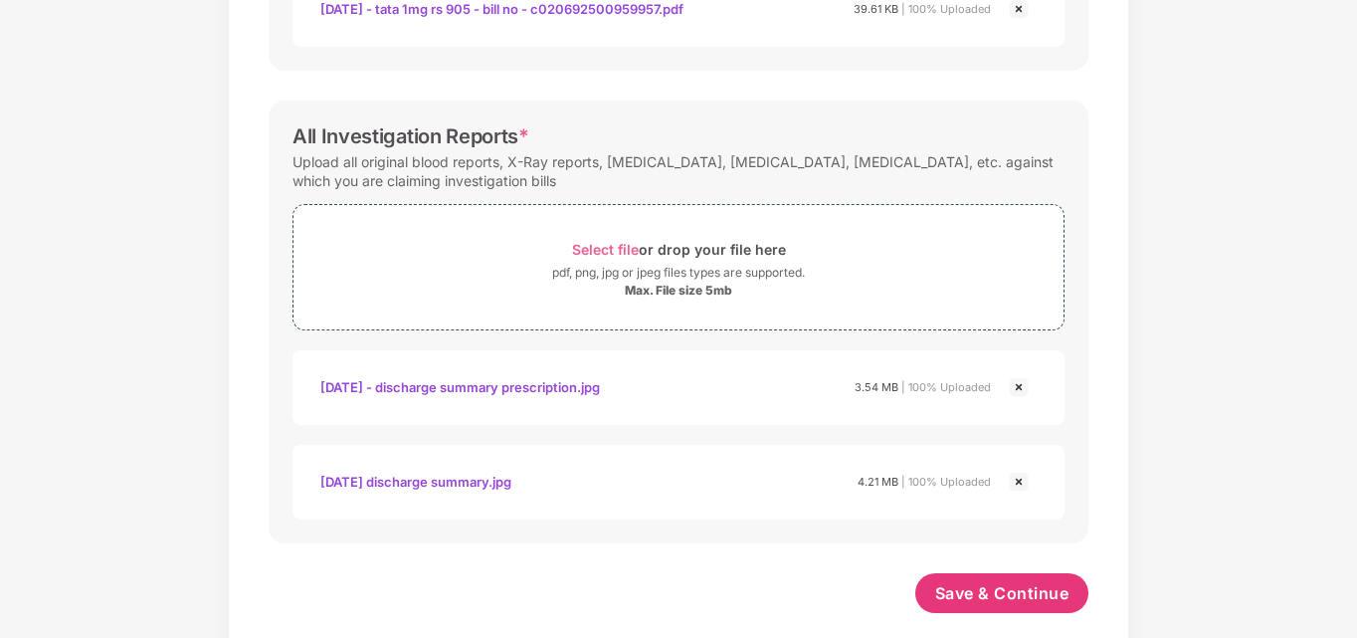
scroll to position [2462, 0]
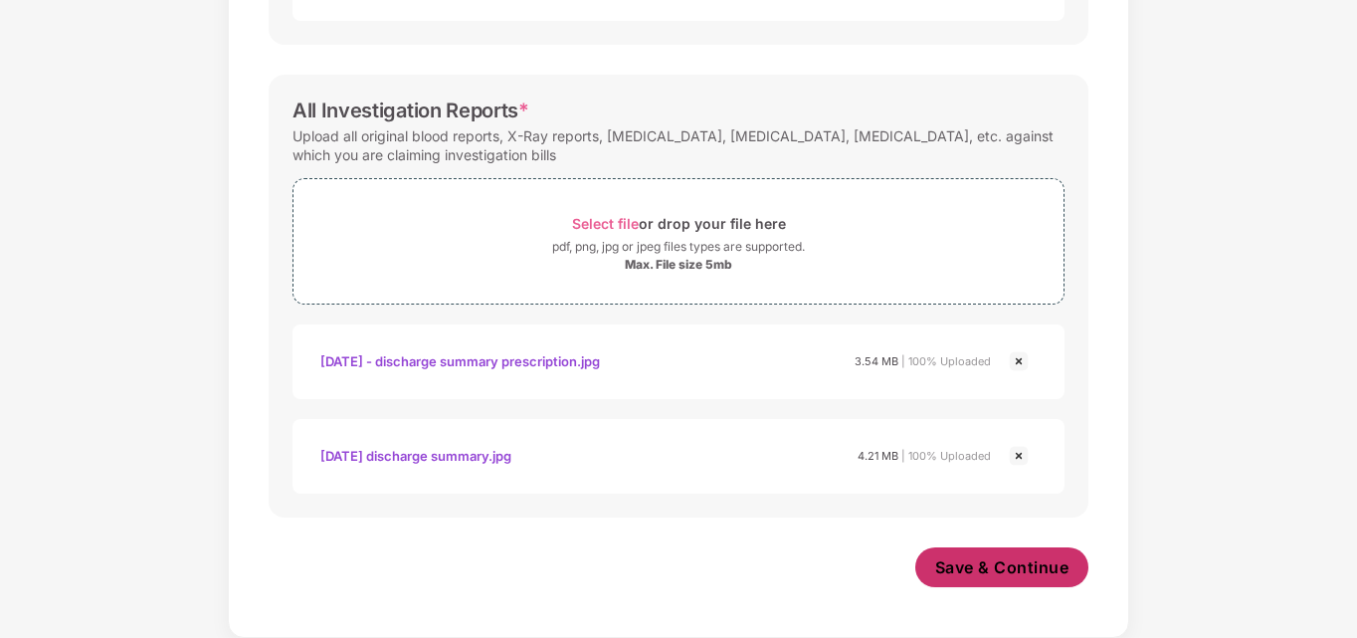
click at [1046, 566] on span "Save & Continue" at bounding box center [1002, 567] width 134 height 22
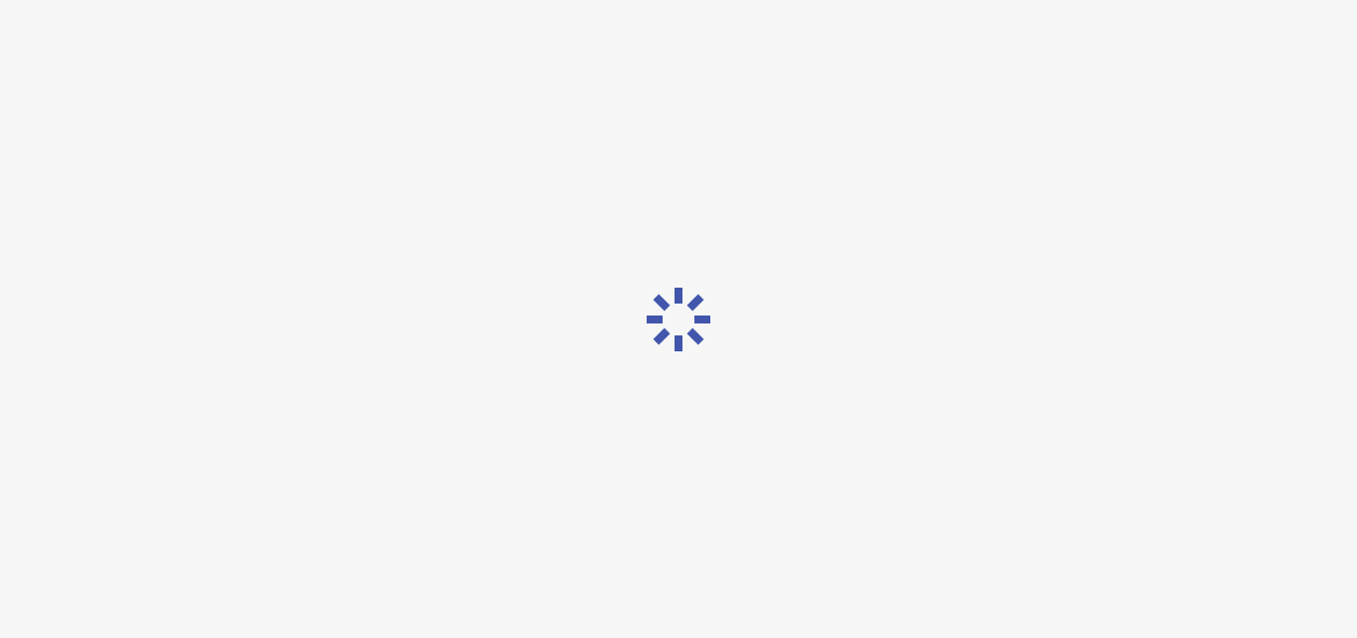
scroll to position [0, 0]
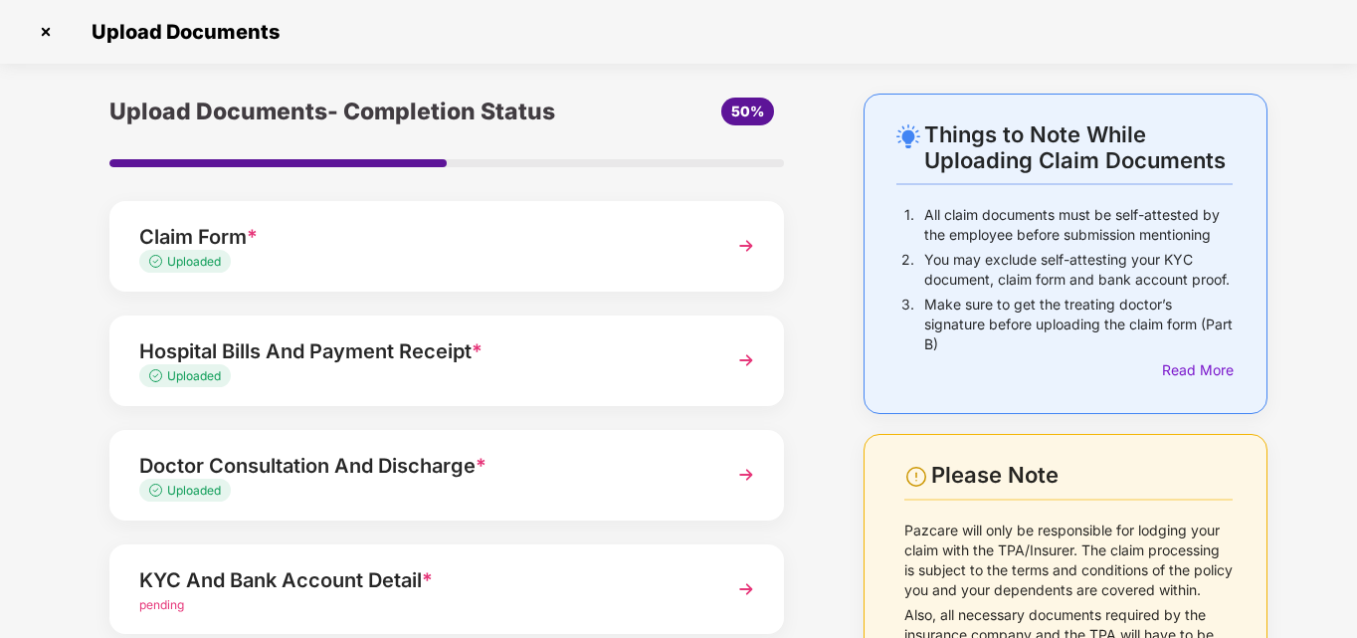
click at [1319, 373] on div "Things to Note While Uploading Claim Documents 1. All claim documents must be s…" at bounding box center [678, 487] width 1357 height 786
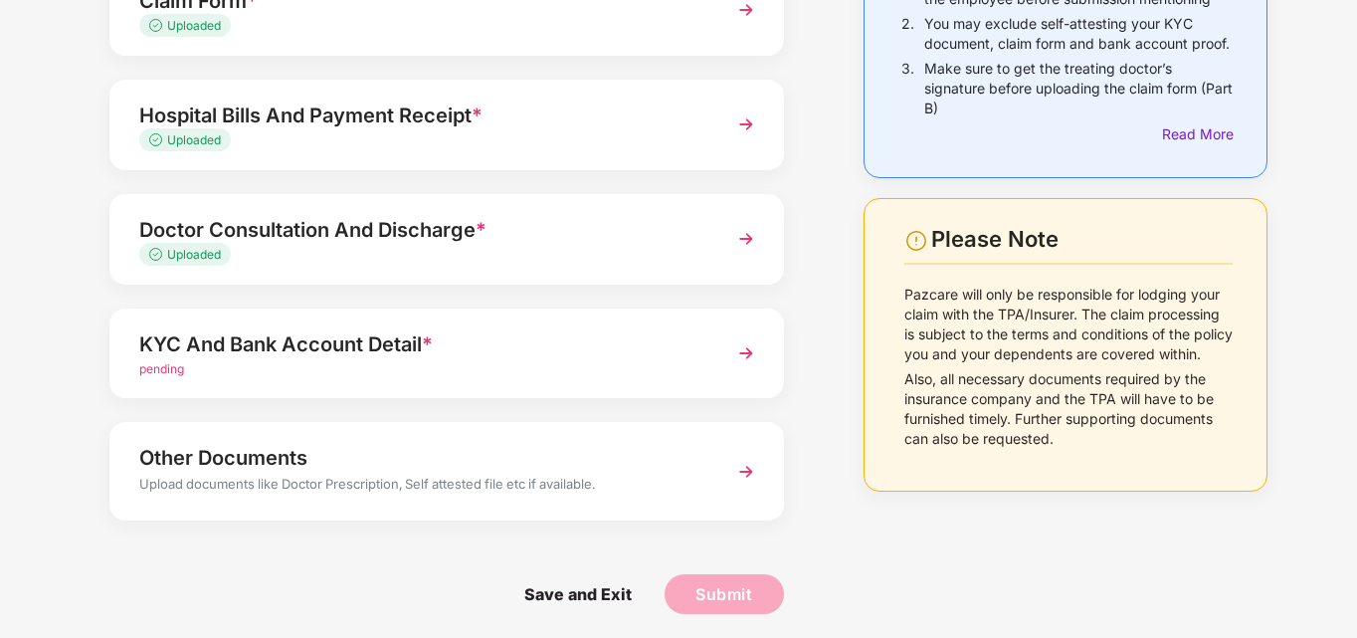
scroll to position [242, 0]
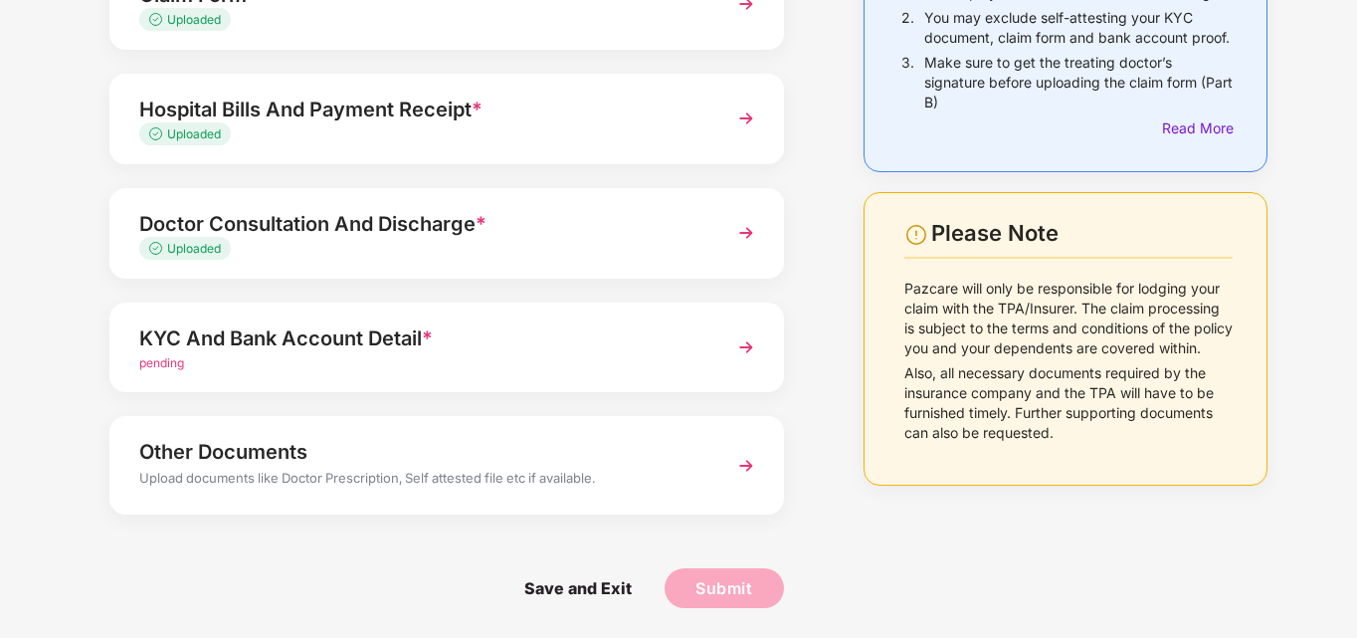
click at [744, 346] on img at bounding box center [746, 347] width 36 height 36
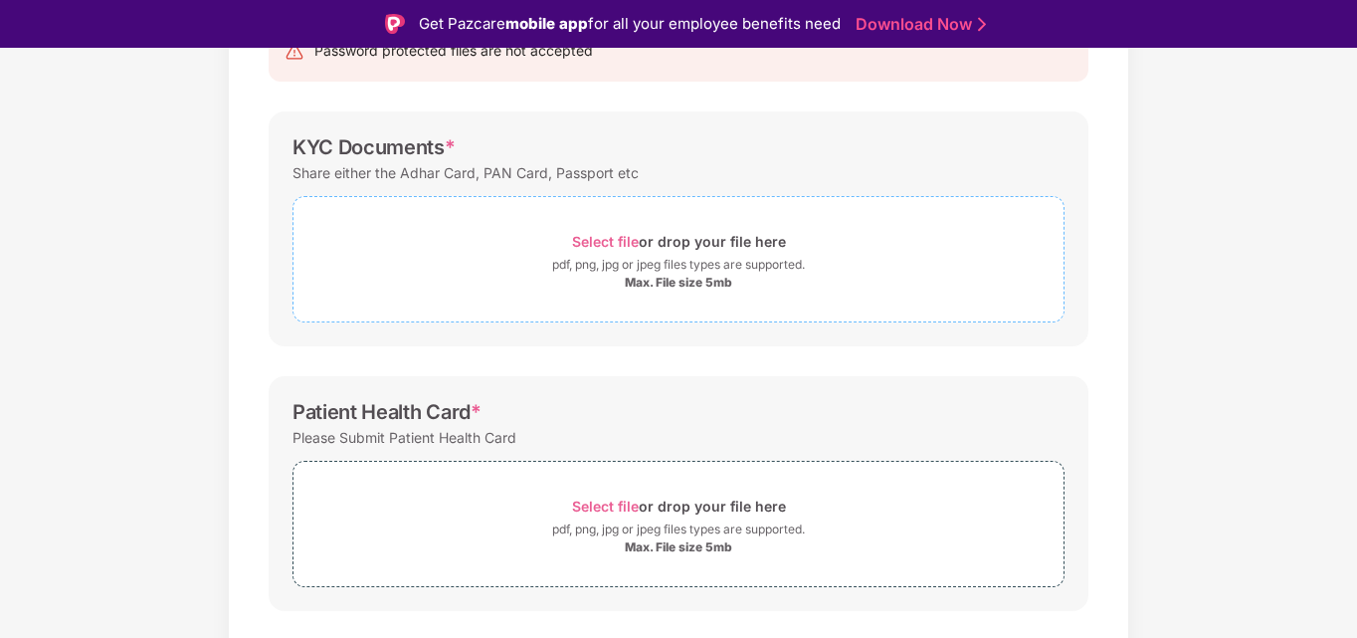
click at [613, 239] on span "Select file" at bounding box center [605, 241] width 67 height 17
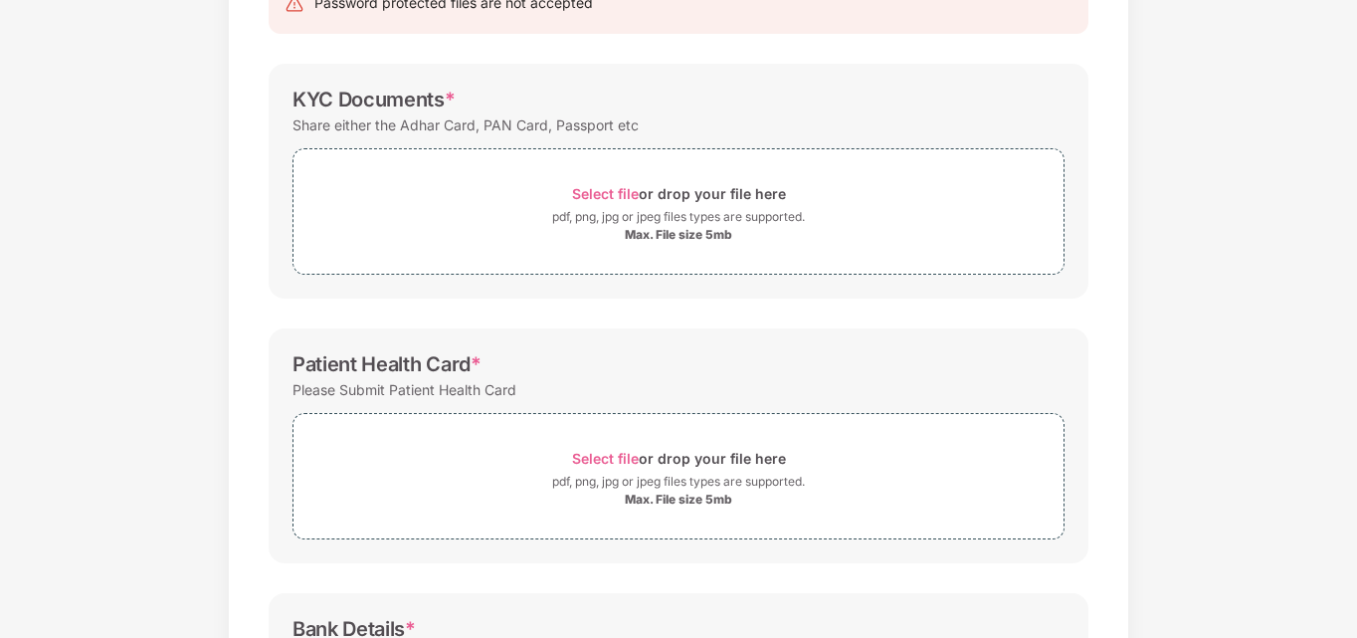
click at [1305, 510] on div "Documents List > KYC and Bank Account Detail KYC and Bank Account Detail Passwo…" at bounding box center [678, 400] width 1357 height 1097
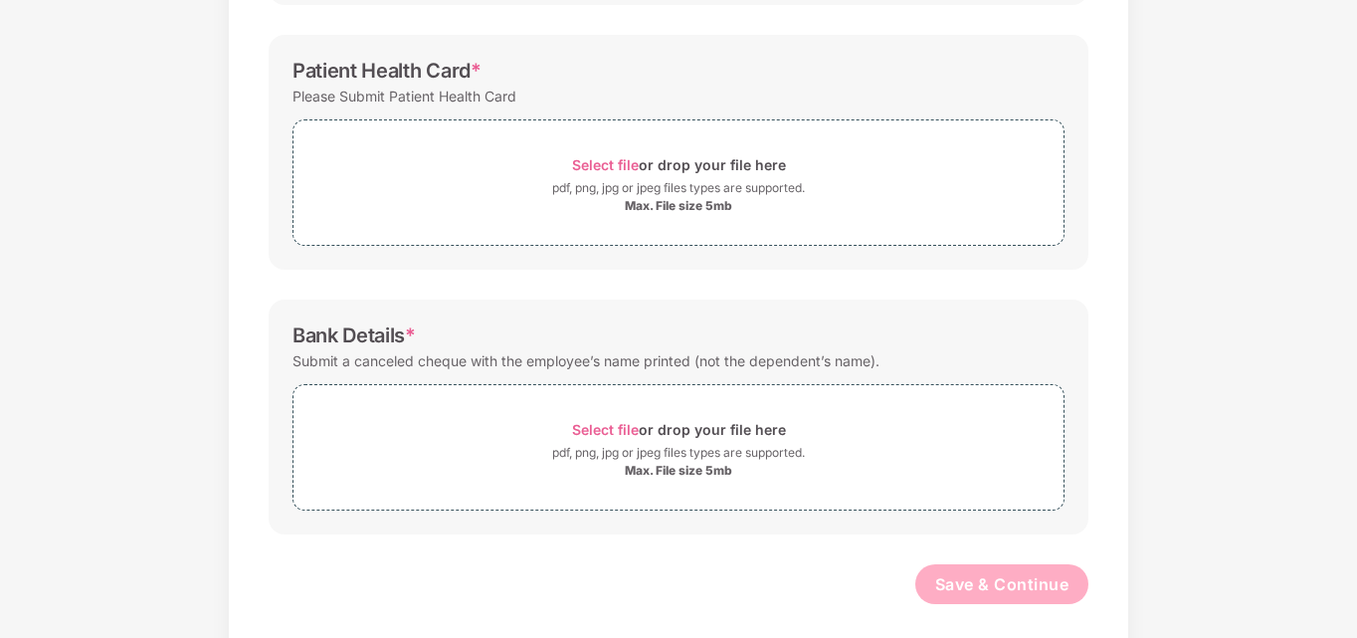
scroll to position [544, 0]
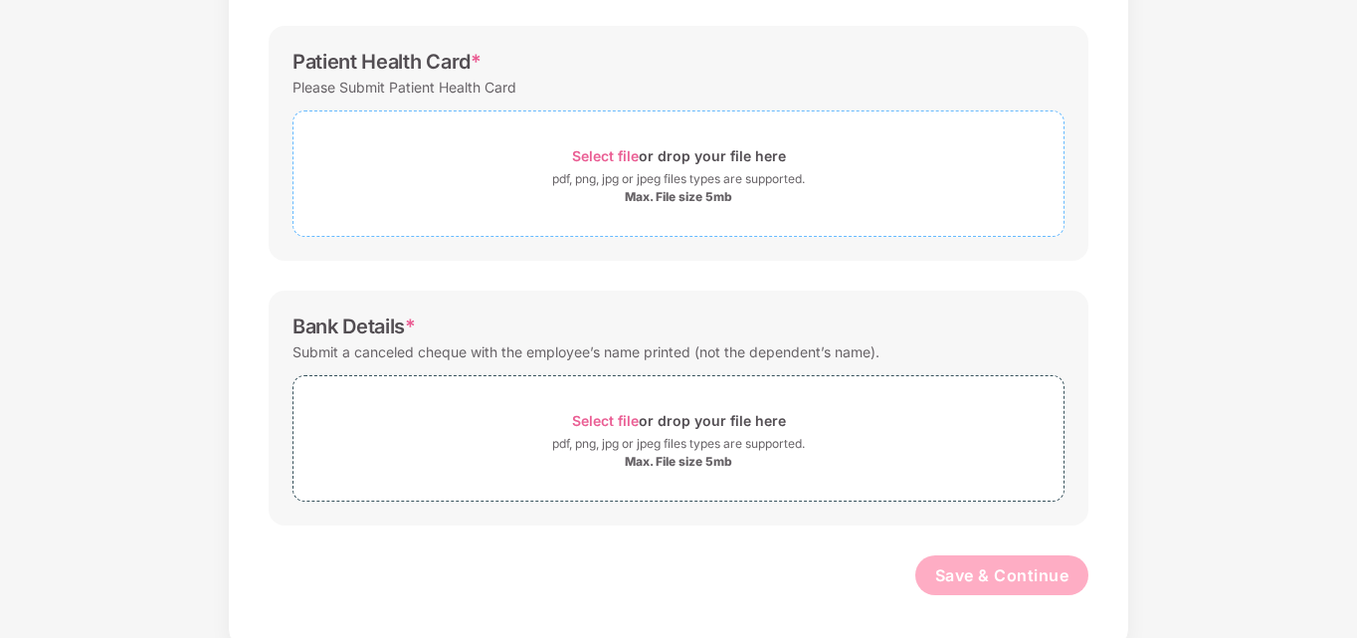
click at [615, 151] on span "Select file" at bounding box center [605, 155] width 67 height 17
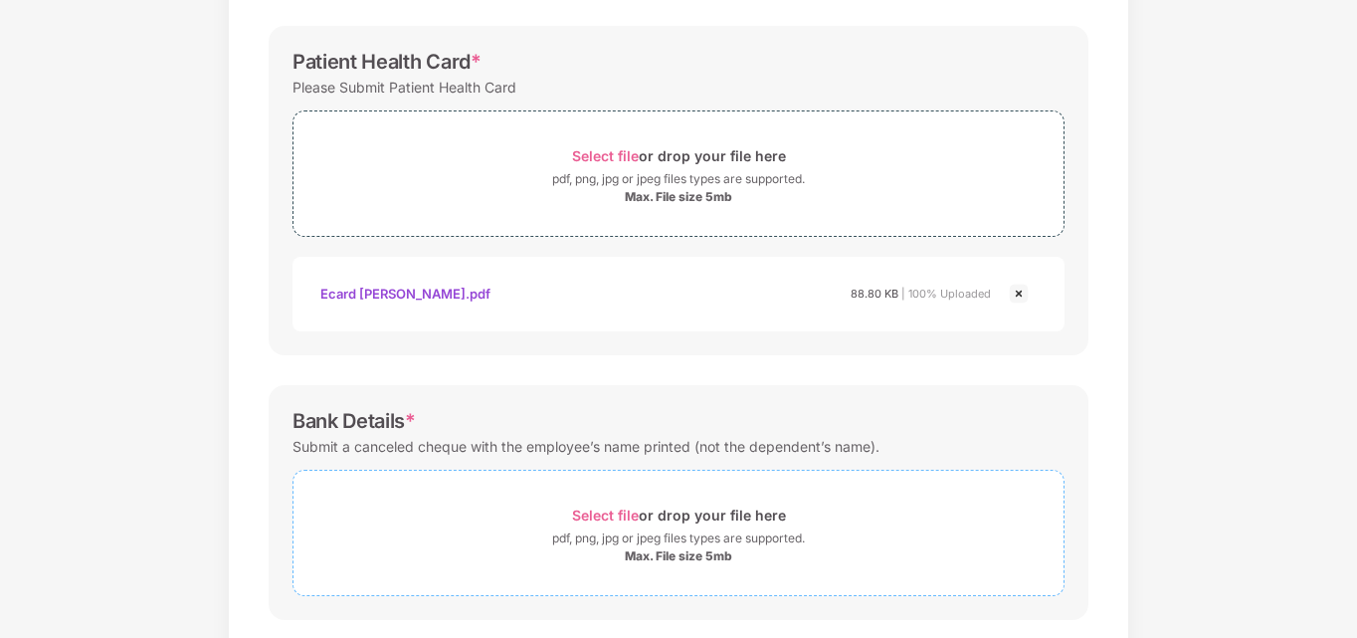
click at [614, 519] on span "Select file" at bounding box center [605, 514] width 67 height 17
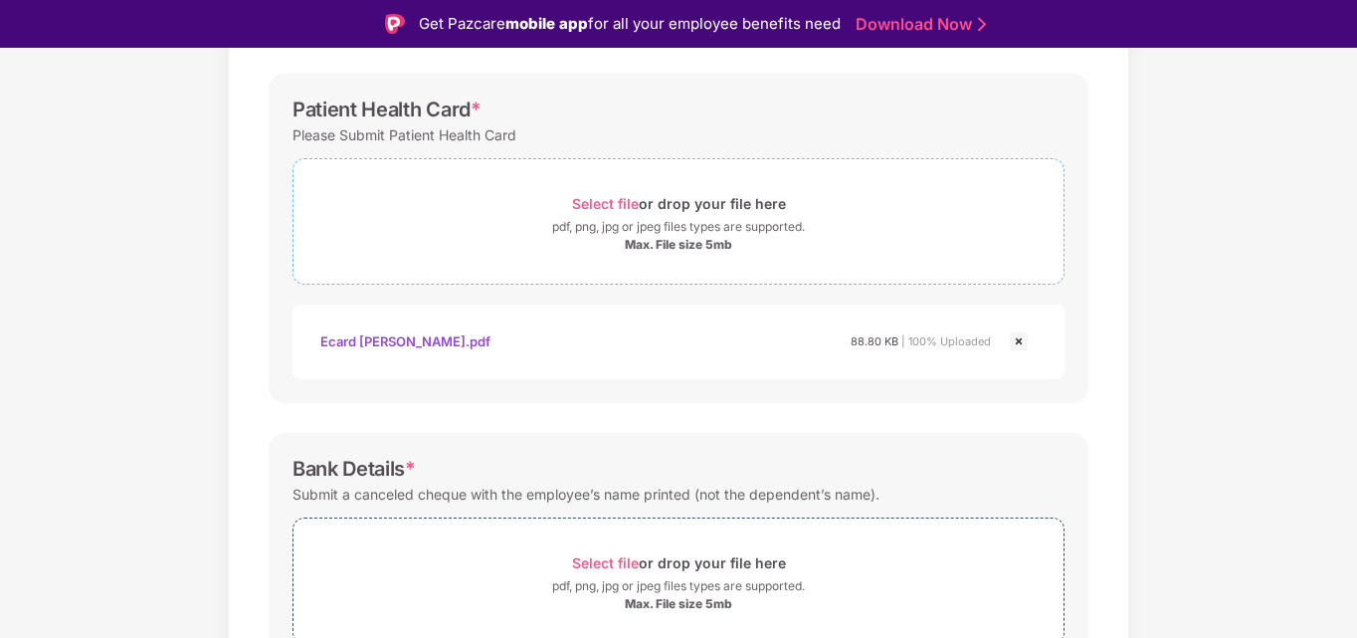
click at [620, 198] on span "Select file" at bounding box center [605, 203] width 67 height 17
click at [1277, 267] on div "Documents List > KYC and Bank Account Detail KYC and Bank Account Detail Passwo…" at bounding box center [678, 240] width 1357 height 1286
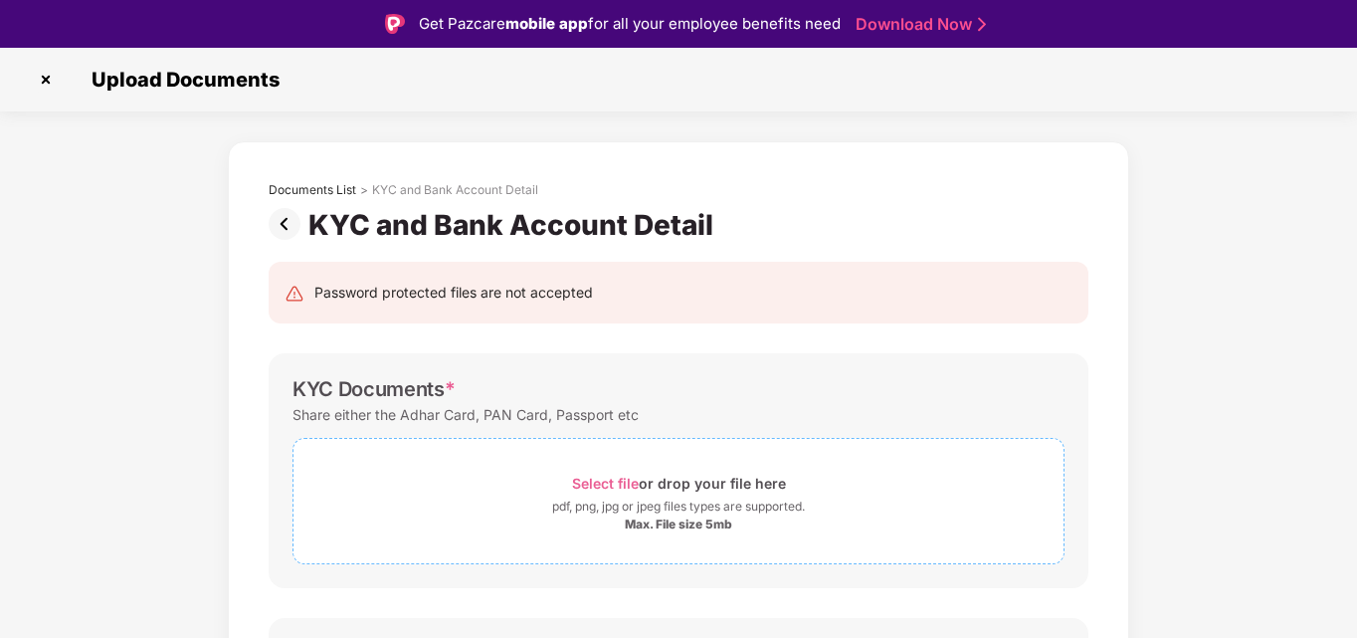
click at [625, 476] on span "Select file" at bounding box center [605, 483] width 67 height 17
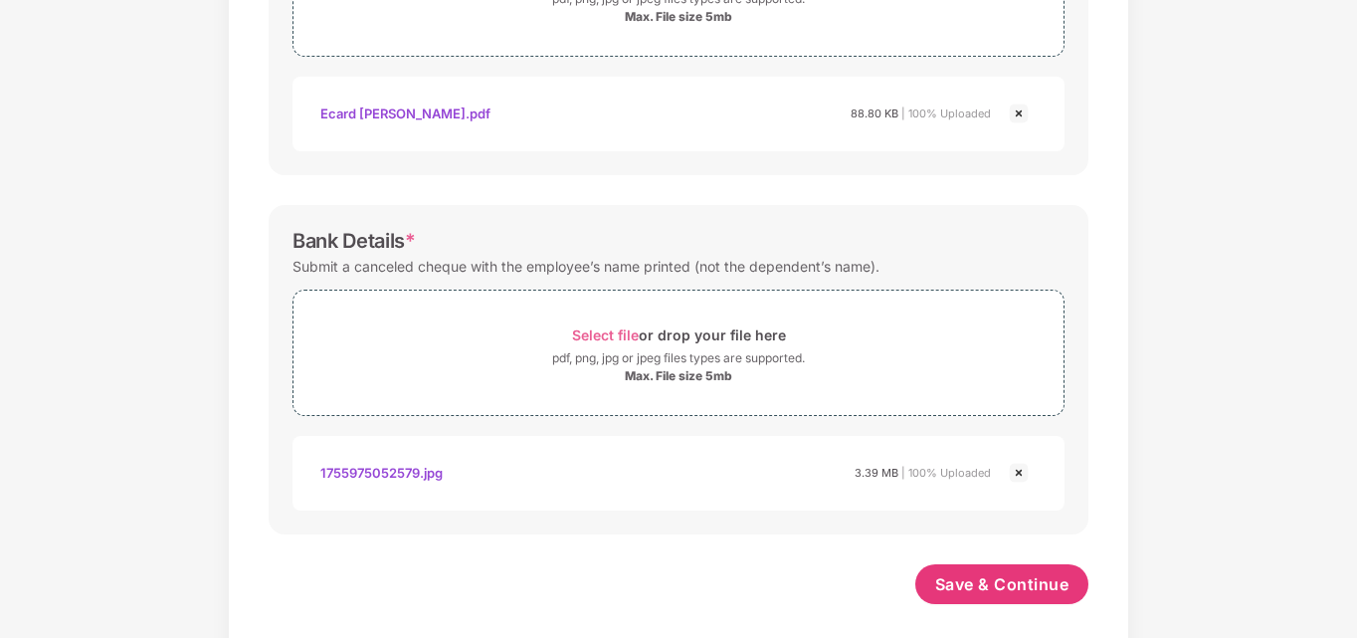
scroll to position [836, 0]
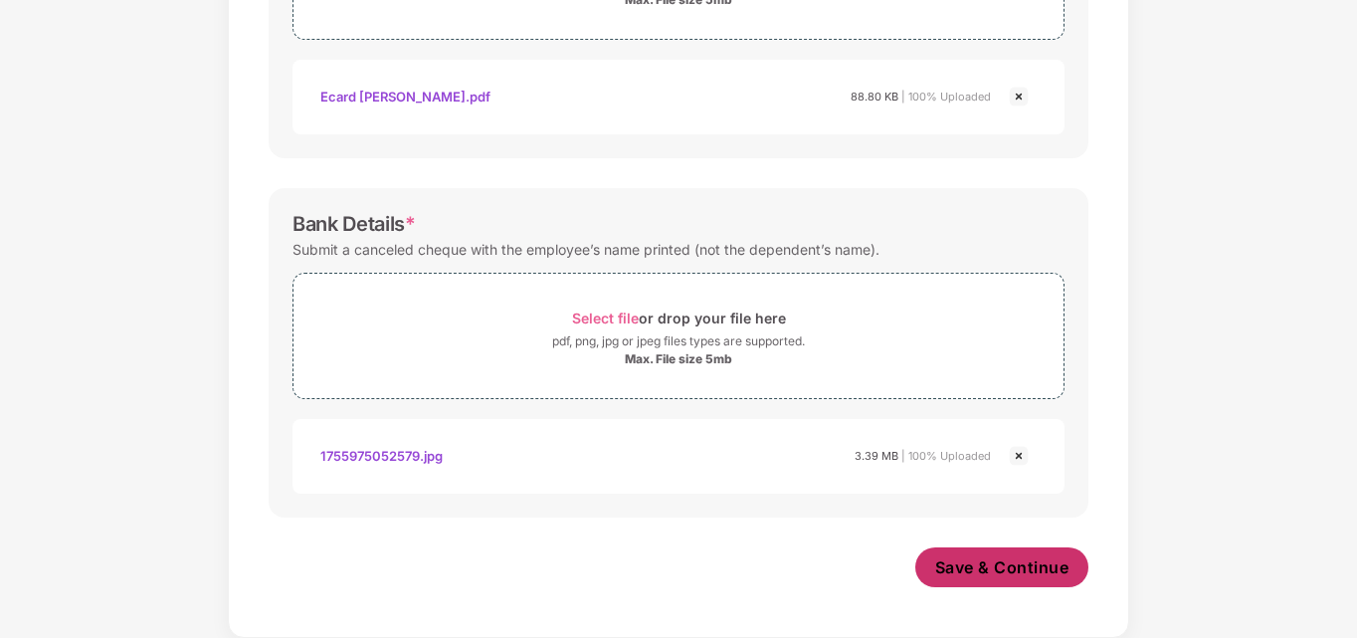
click at [986, 572] on span "Save & Continue" at bounding box center [1002, 567] width 134 height 22
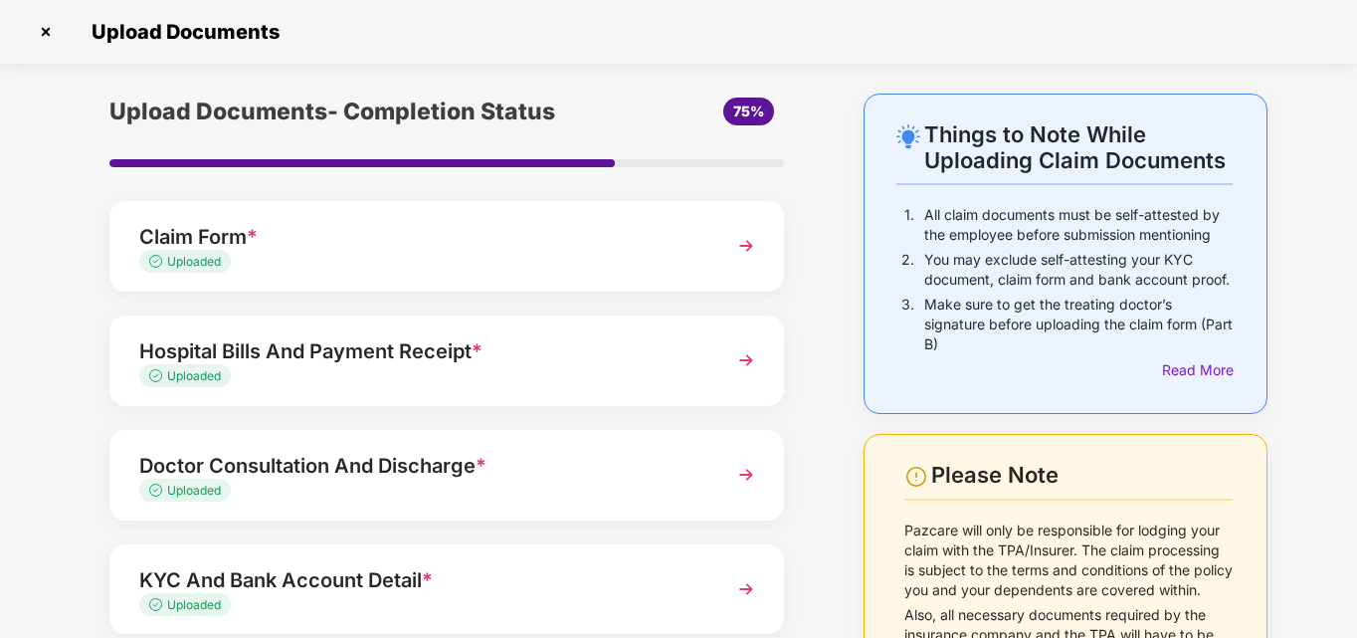
click at [825, 422] on div "Upload Documents- Completion Status 75% Claim Form * Uploaded Hospital Bills An…" at bounding box center [447, 487] width 774 height 786
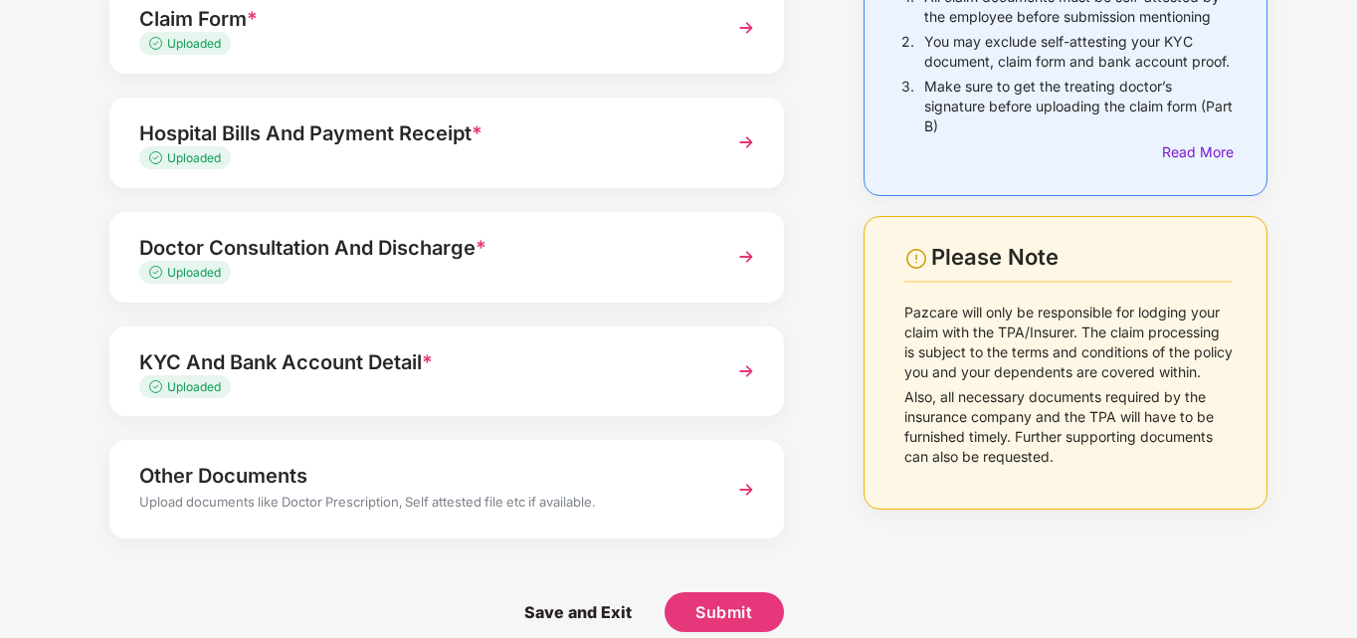
scroll to position [242, 0]
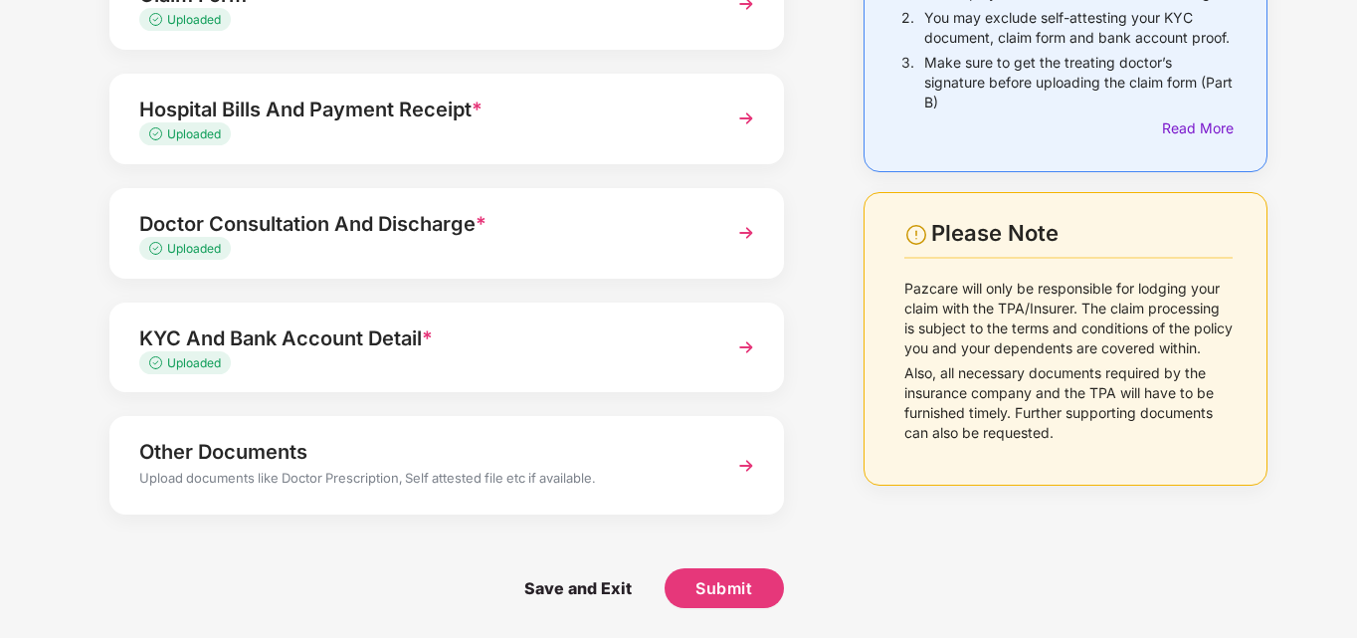
click at [607, 477] on div "Upload documents like Doctor Prescription, Self attested file etc if available." at bounding box center [420, 481] width 563 height 26
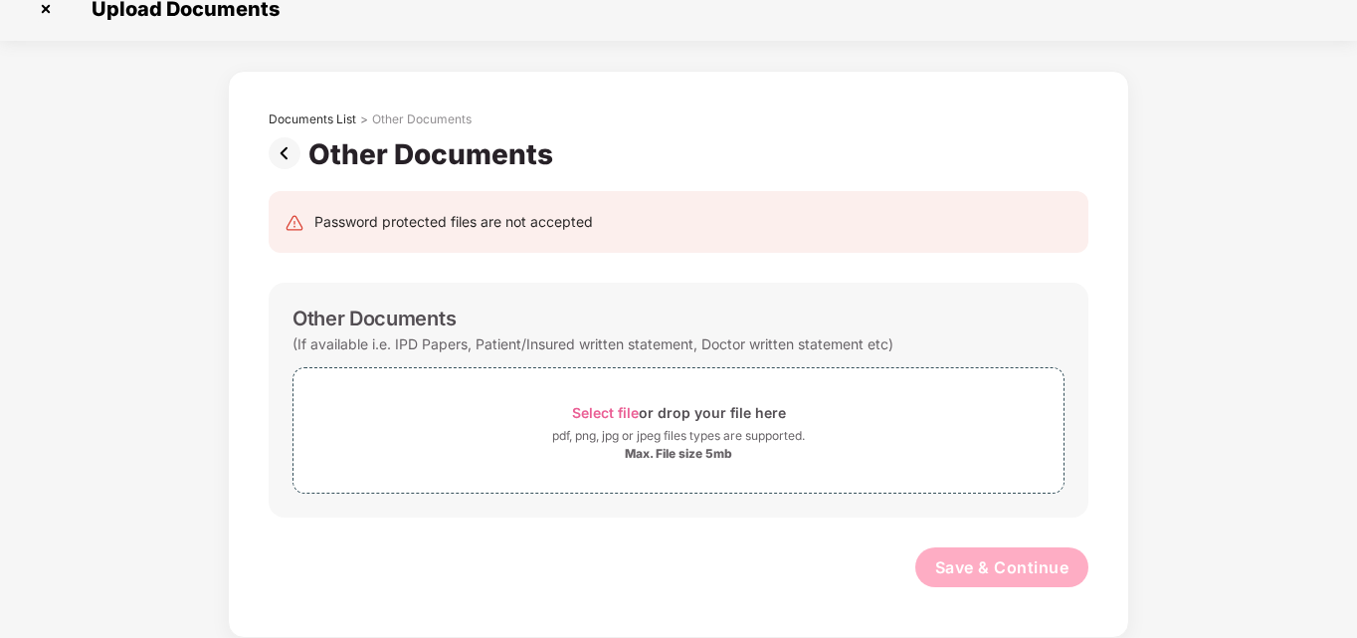
scroll to position [0, 0]
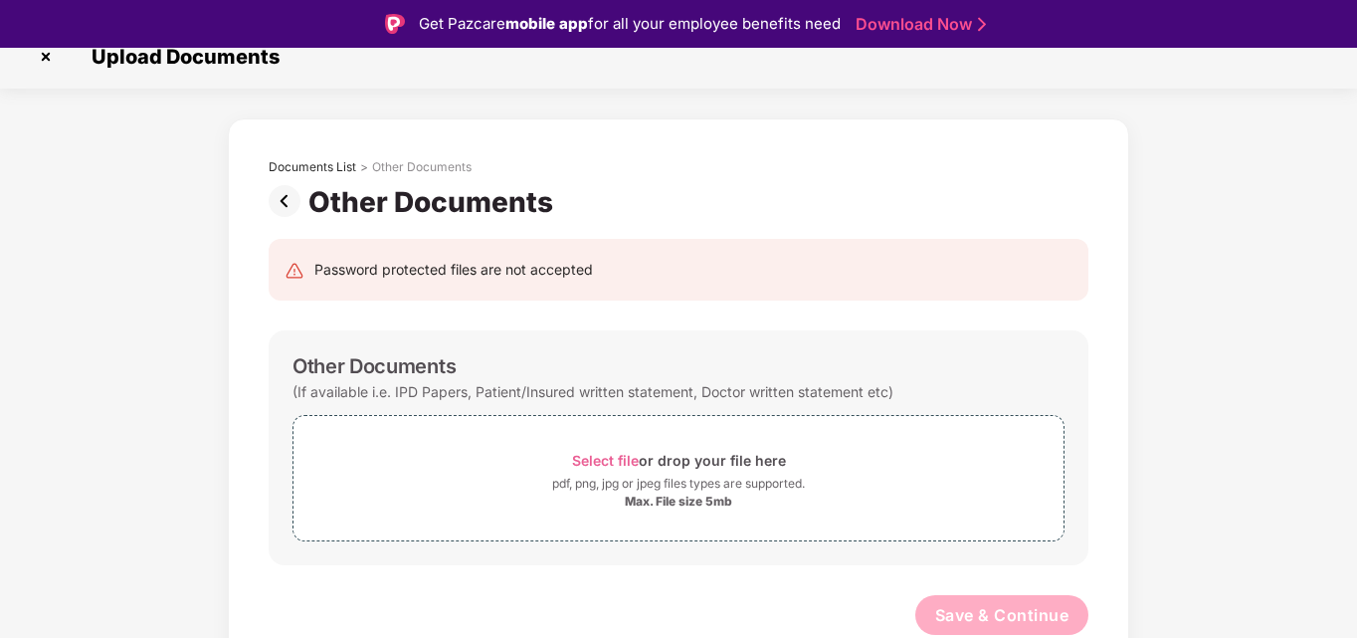
click at [290, 200] on img at bounding box center [289, 201] width 40 height 32
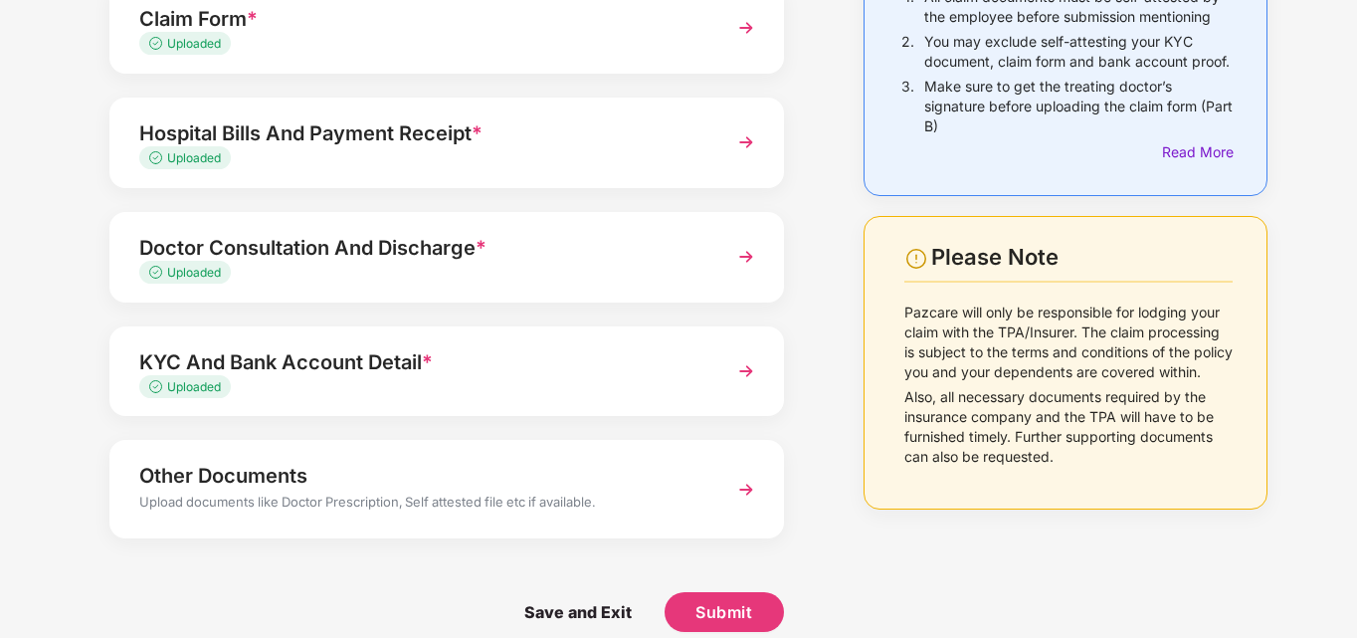
scroll to position [242, 0]
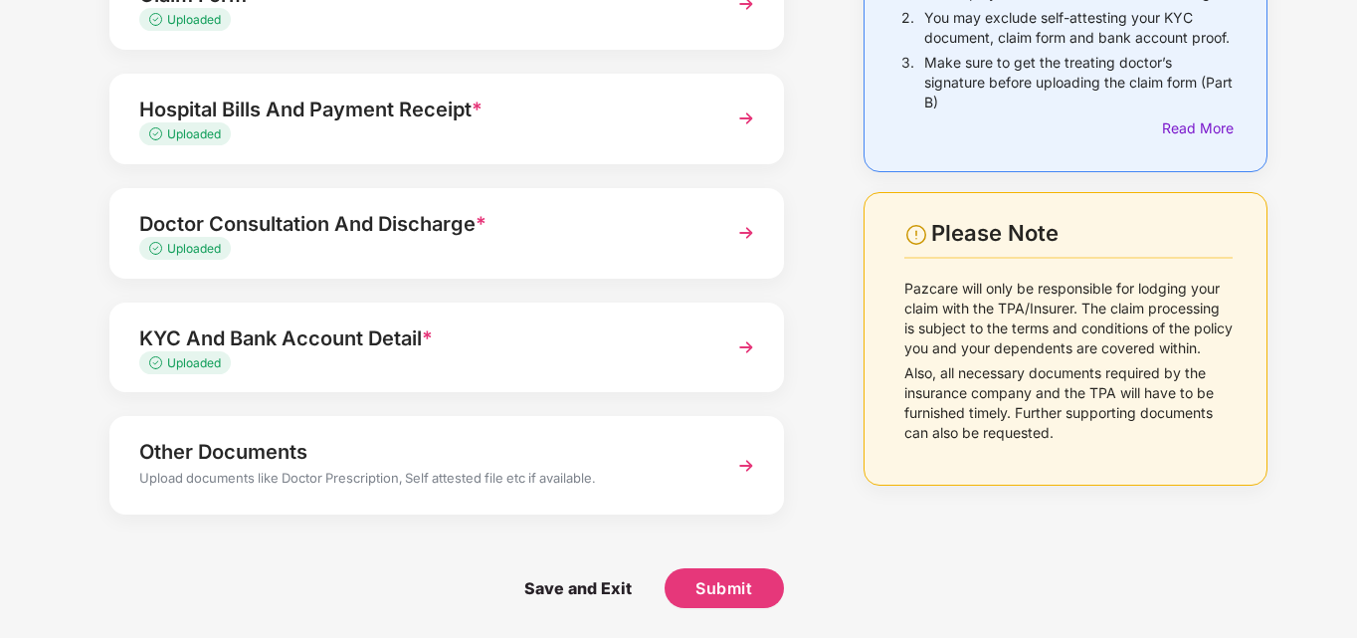
click at [1332, 447] on div "Things to Note While Uploading Claim Documents 1. All claim documents must be s…" at bounding box center [678, 245] width 1357 height 786
click at [725, 584] on span "Submit" at bounding box center [724, 588] width 57 height 22
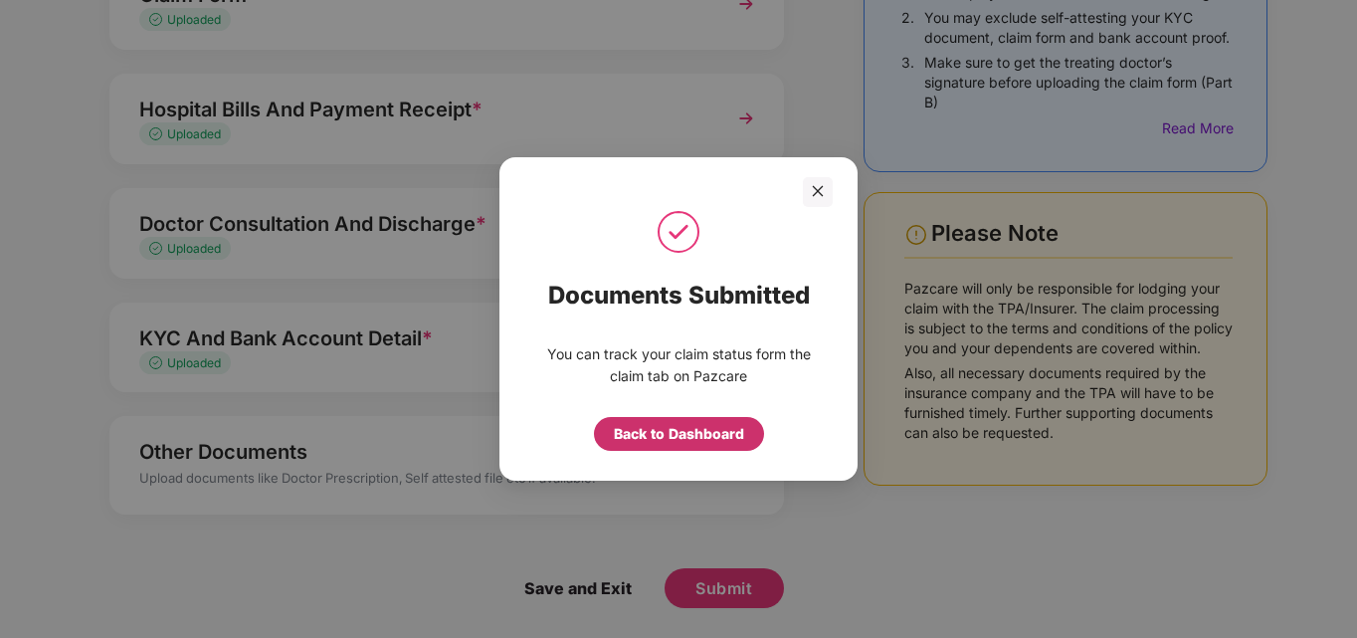
click at [668, 431] on div "Back to Dashboard" at bounding box center [679, 434] width 130 height 22
